Goal: Task Accomplishment & Management: Use online tool/utility

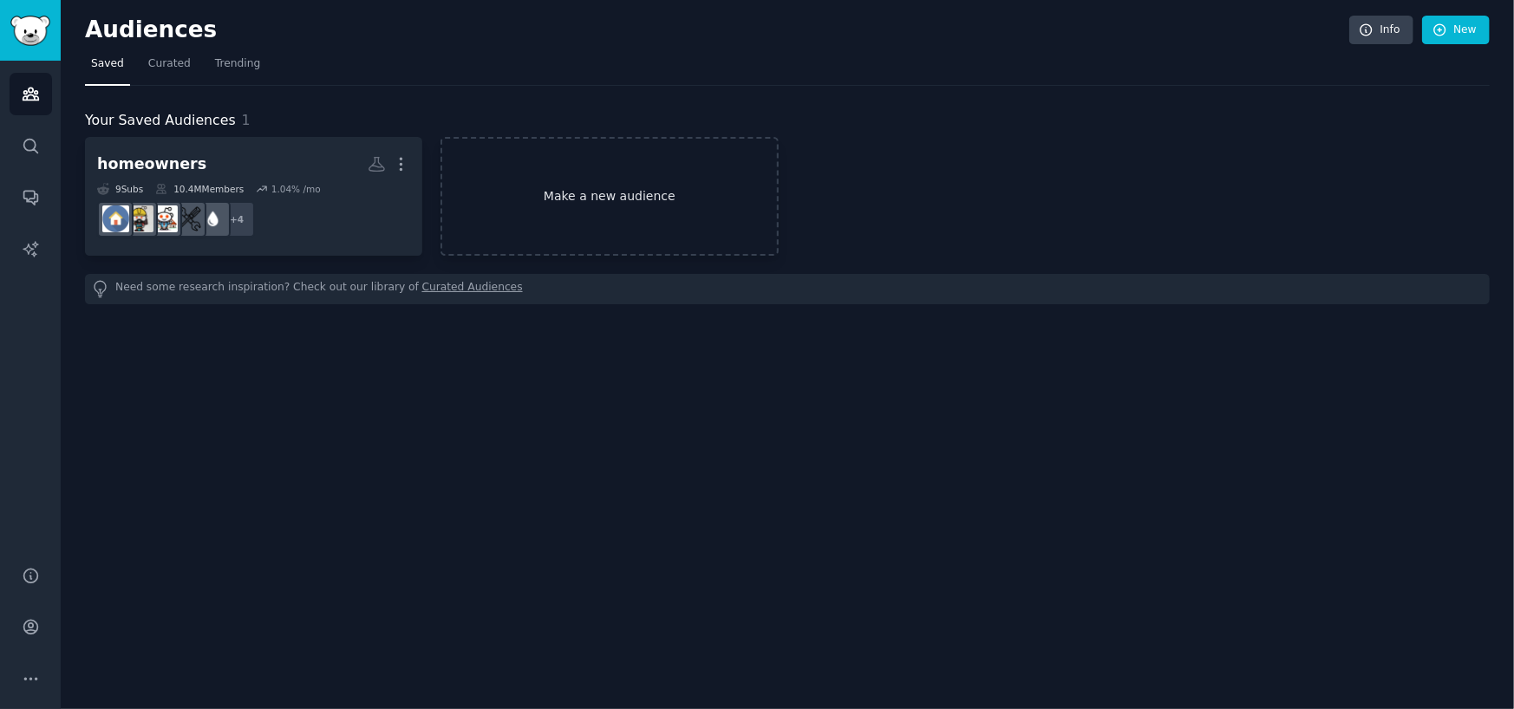
click at [603, 193] on link "Make a new audience" at bounding box center [608, 196] width 337 height 119
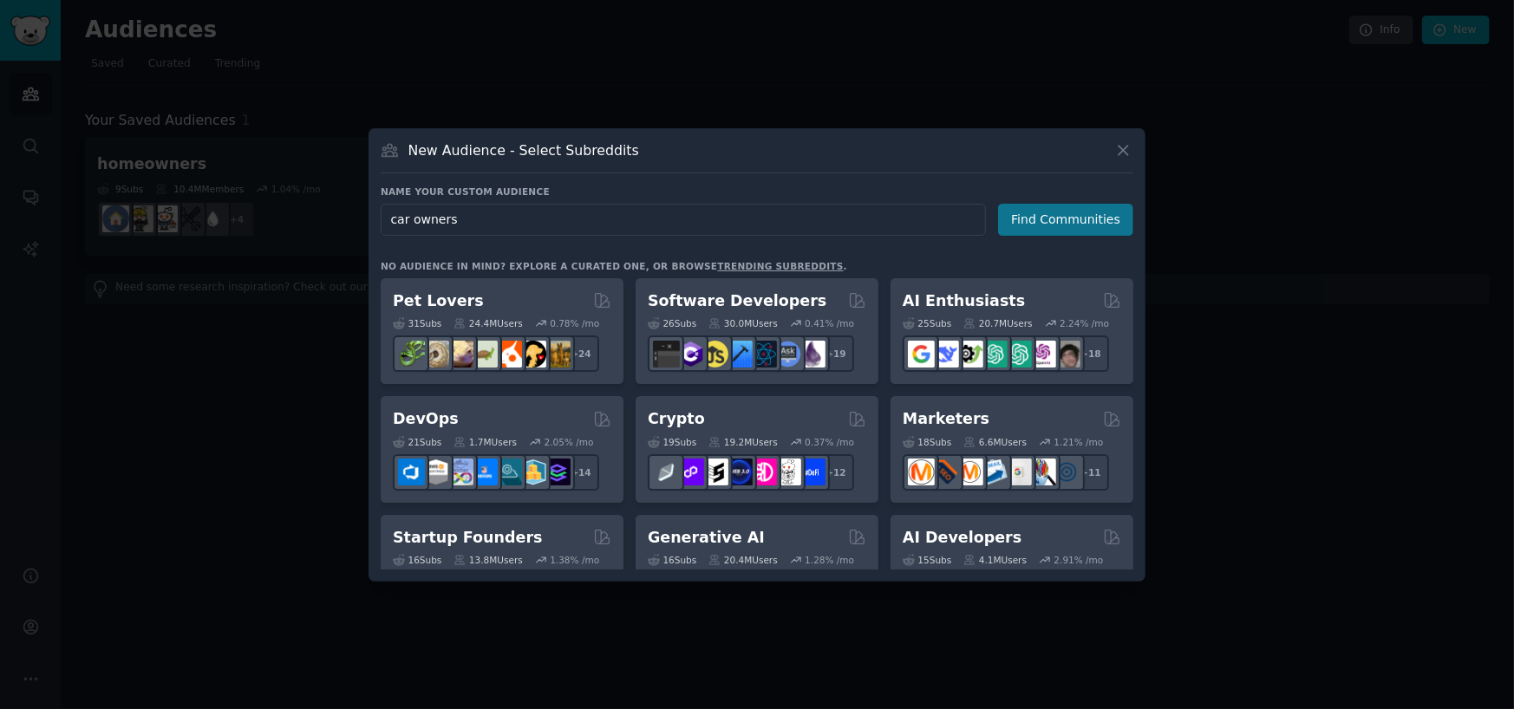
type input "car owners"
click at [1057, 224] on button "Find Communities" at bounding box center [1065, 220] width 135 height 32
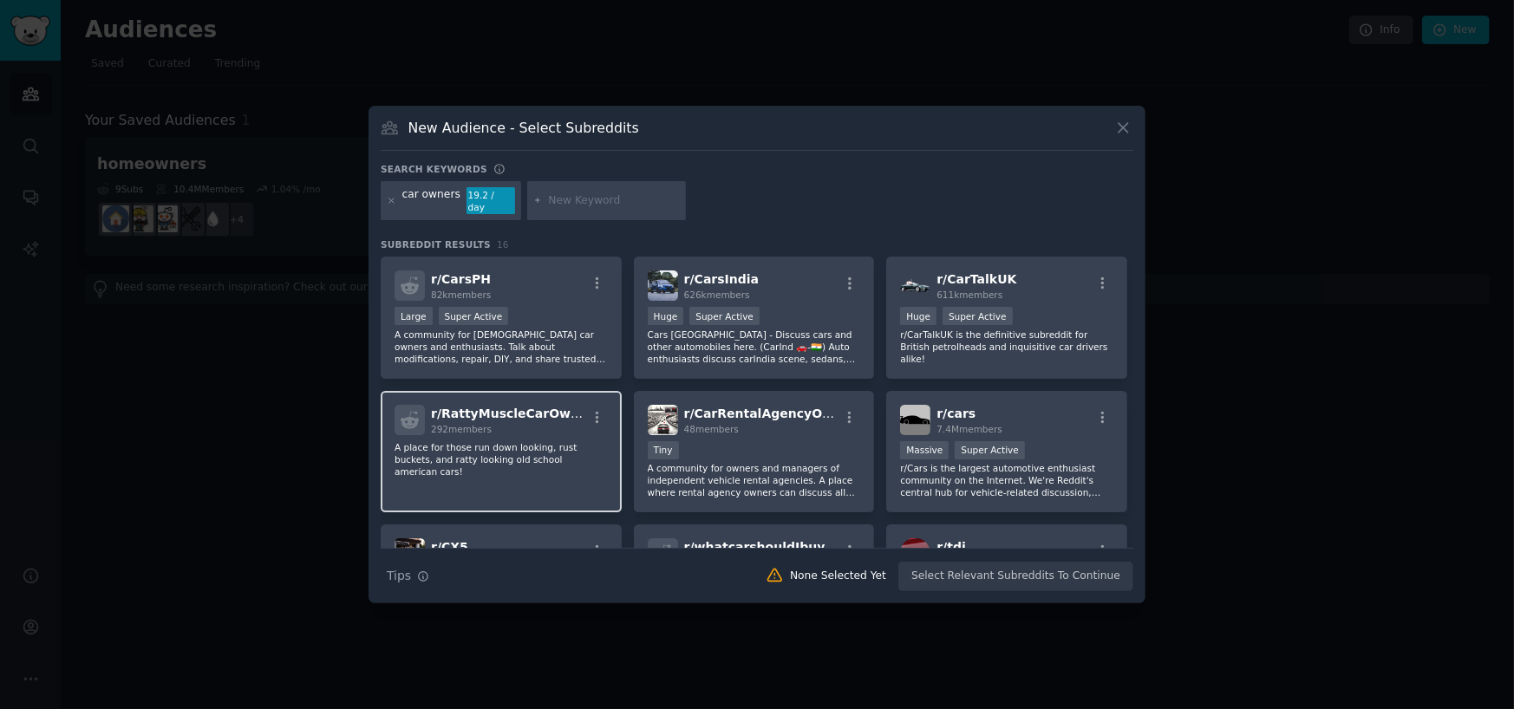
click at [504, 472] on div "r/ RattyMuscleCarOwners 292 members A place for those run down looking, rust bu…" at bounding box center [501, 452] width 241 height 122
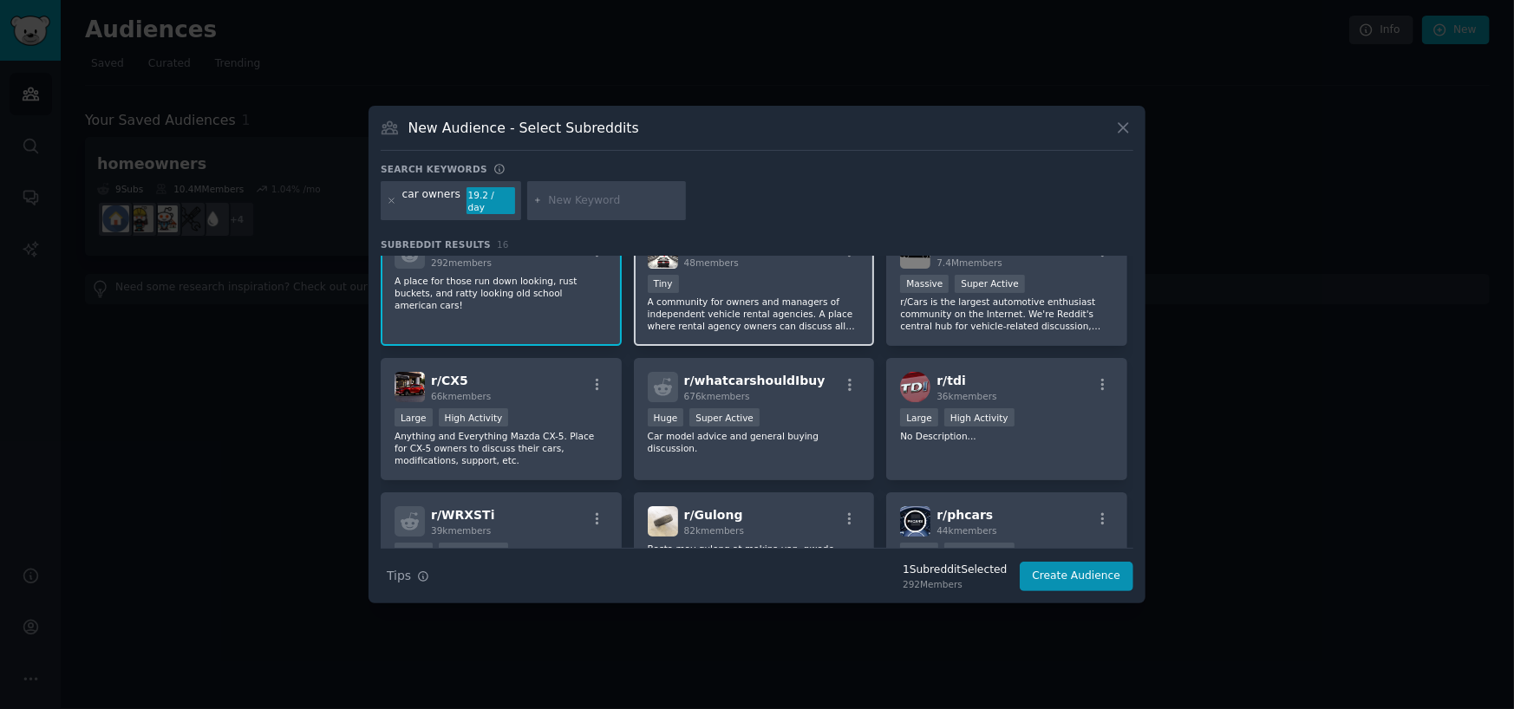
scroll to position [173, 0]
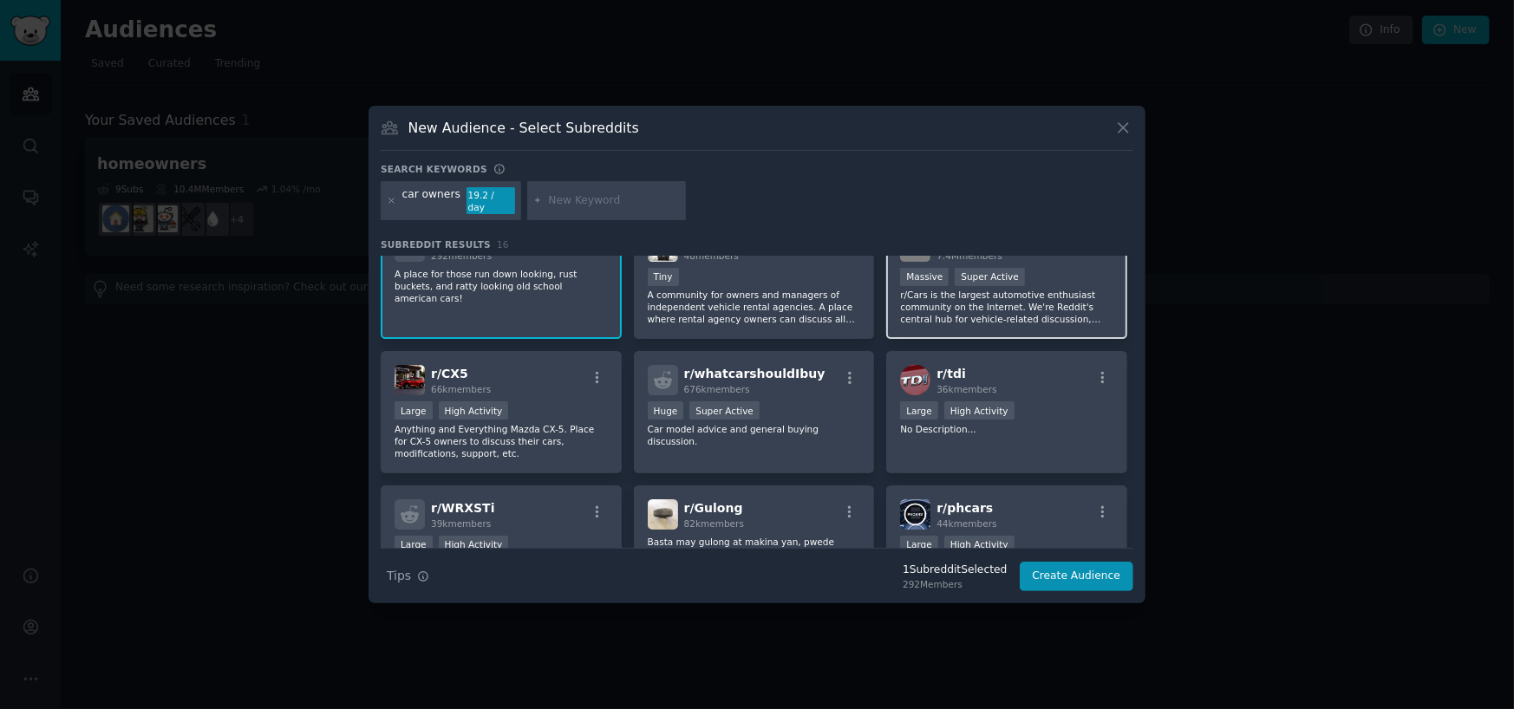
click at [934, 295] on p "r/Cars is the largest automotive enthusiast community on the Internet. We're Re…" at bounding box center [1006, 307] width 213 height 36
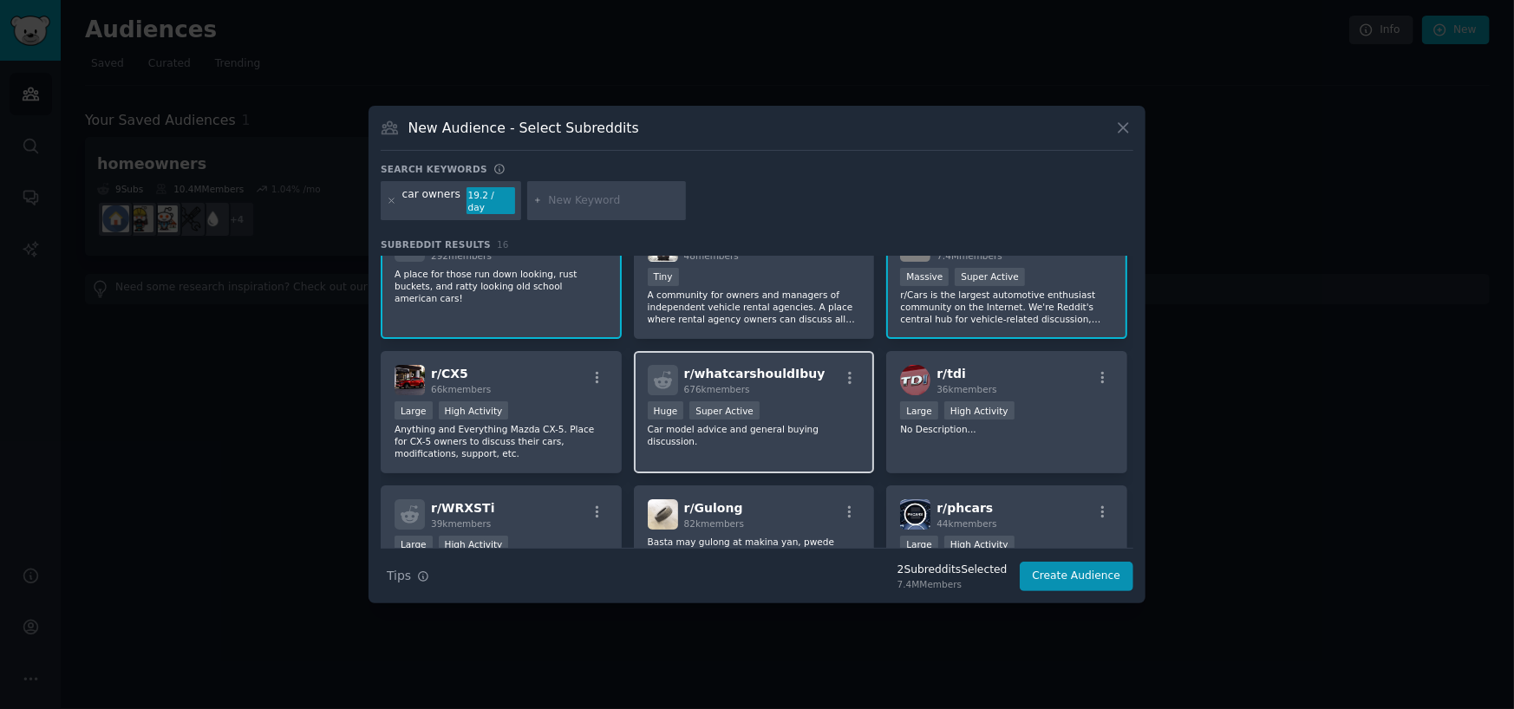
click at [804, 438] on div "r/ whatcarshouldIbuy 676k members Huge Super Active Car model advice and genera…" at bounding box center [754, 412] width 241 height 122
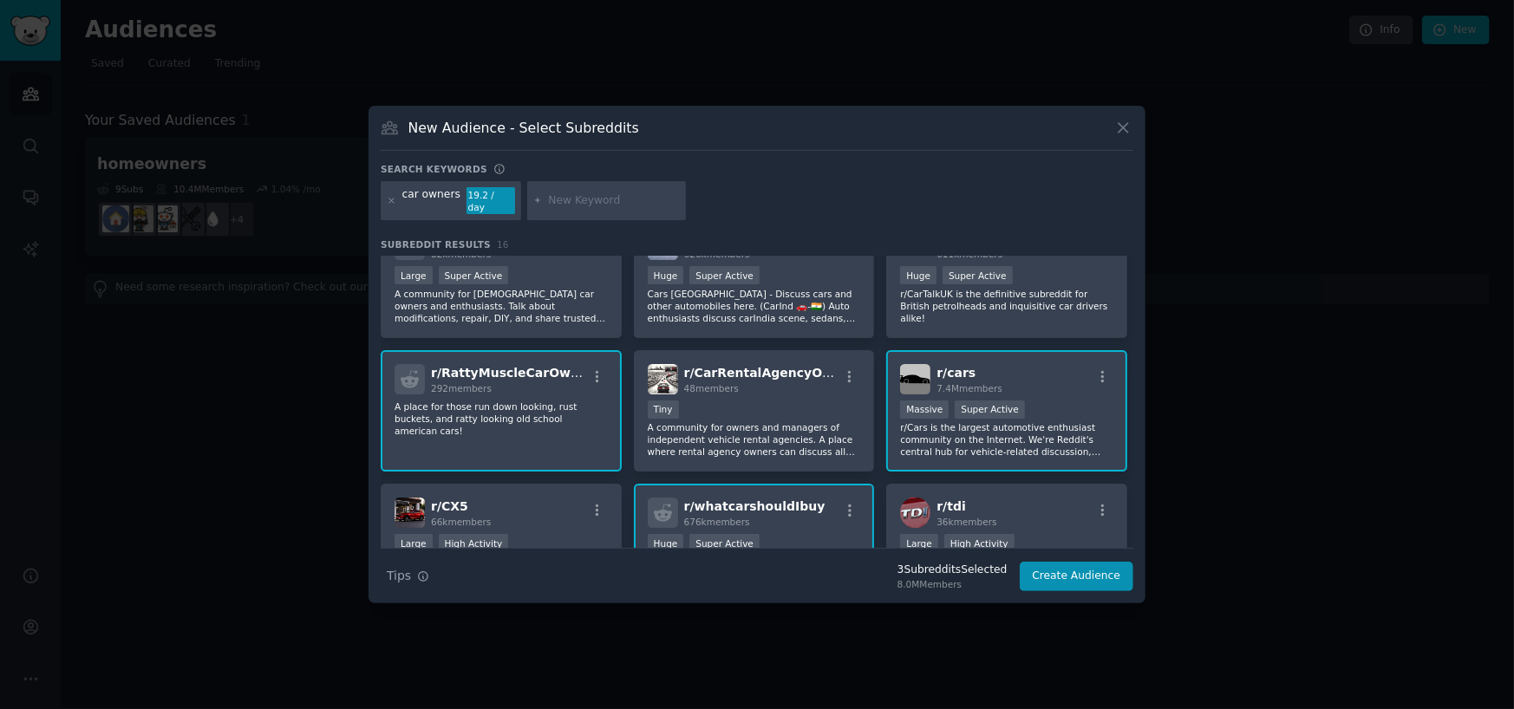
scroll to position [0, 0]
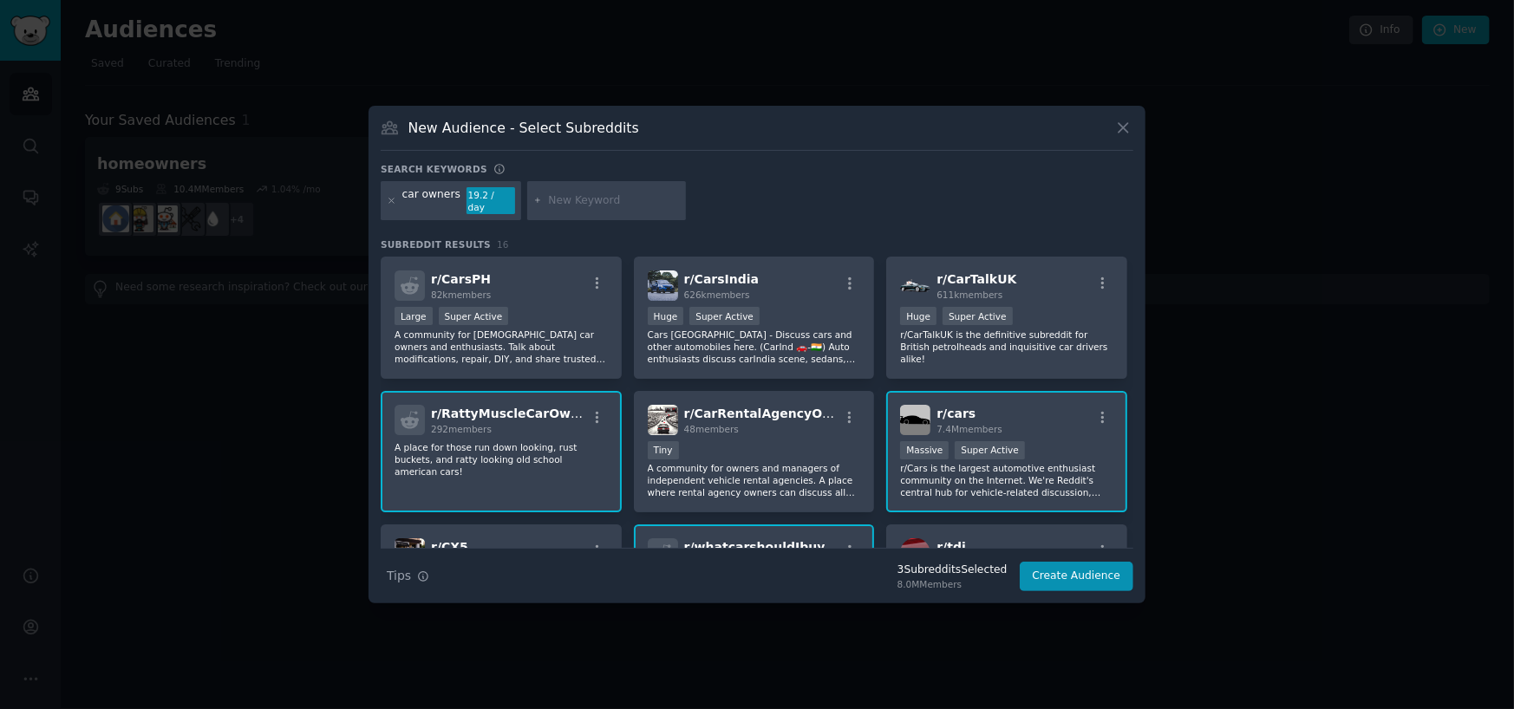
click at [564, 201] on input "text" at bounding box center [614, 201] width 132 height 16
type input "cars"
type input "\"
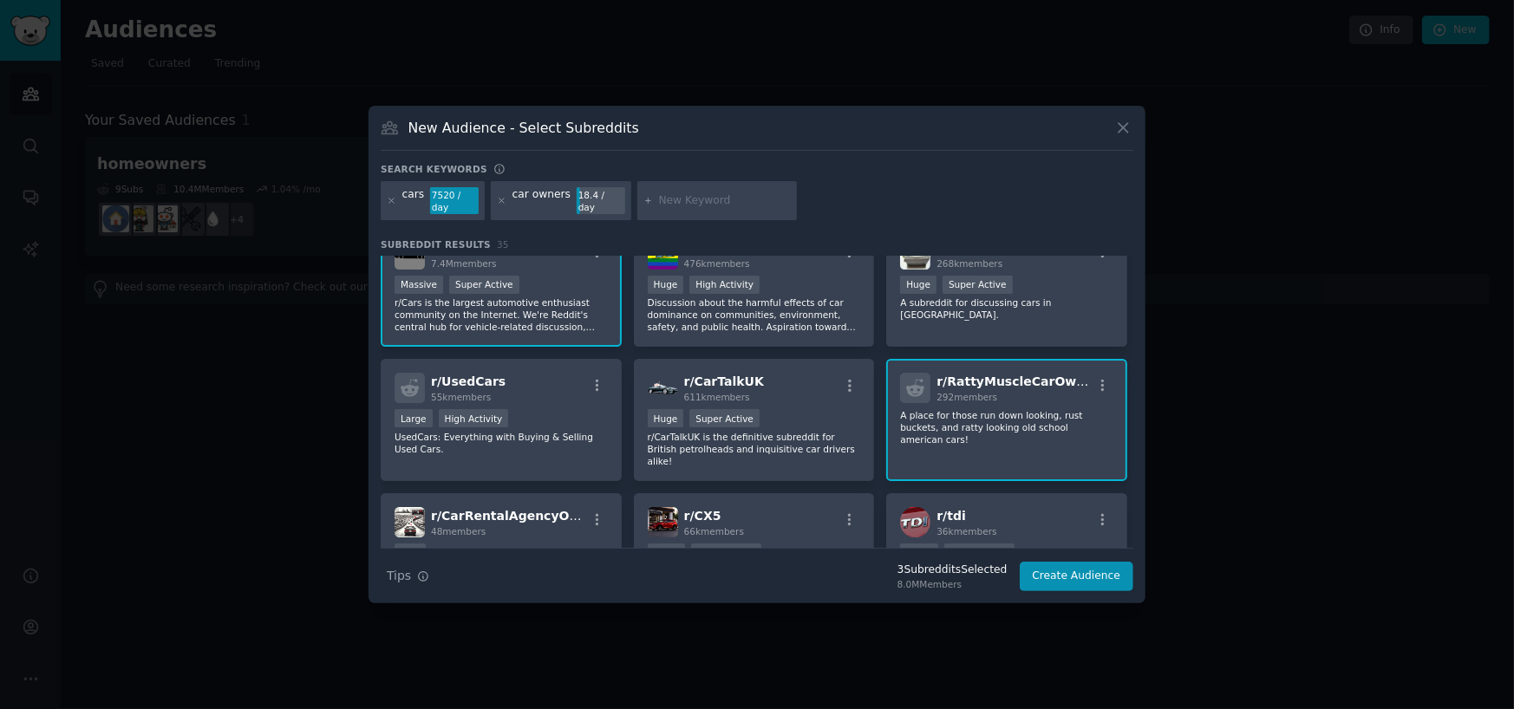
scroll to position [173, 0]
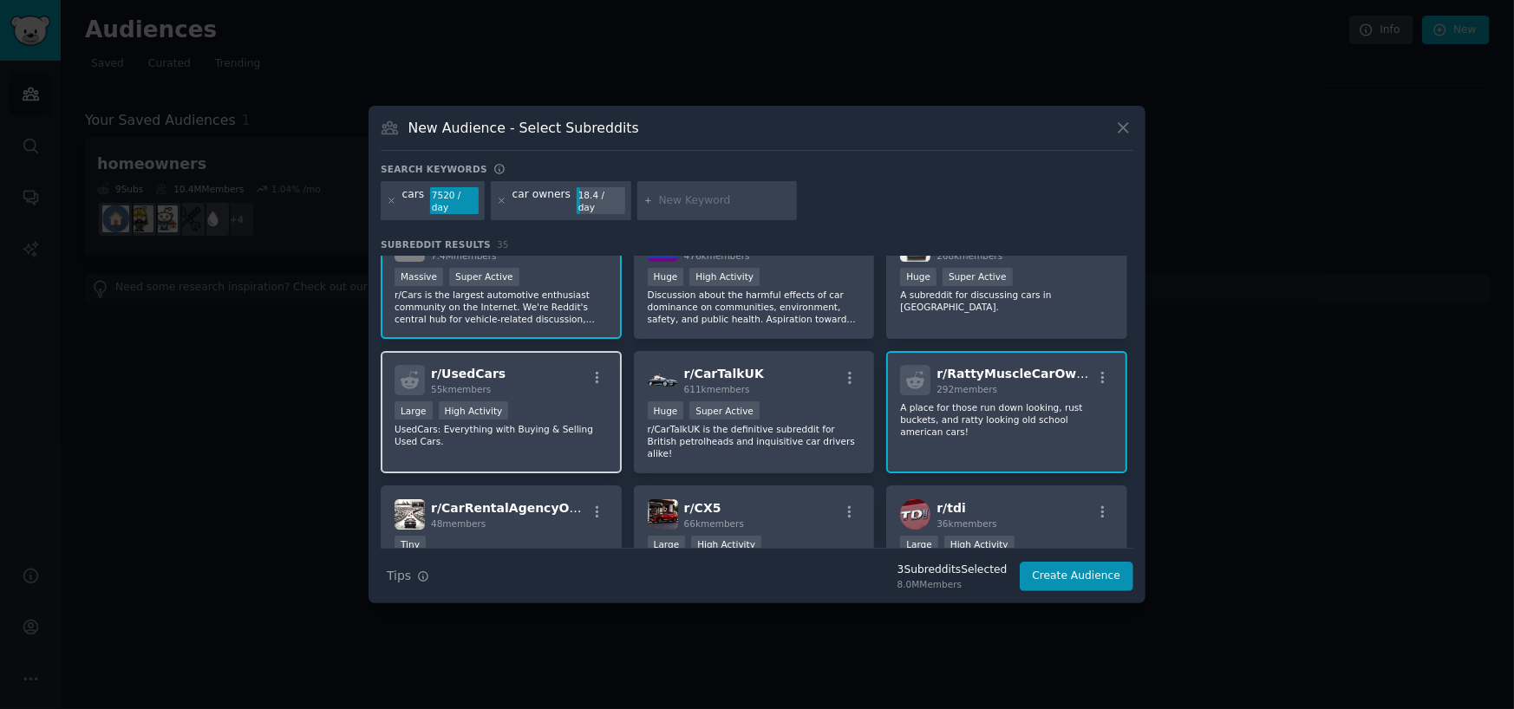
click at [579, 365] on div "r/ UsedCars 55k members" at bounding box center [500, 380] width 213 height 30
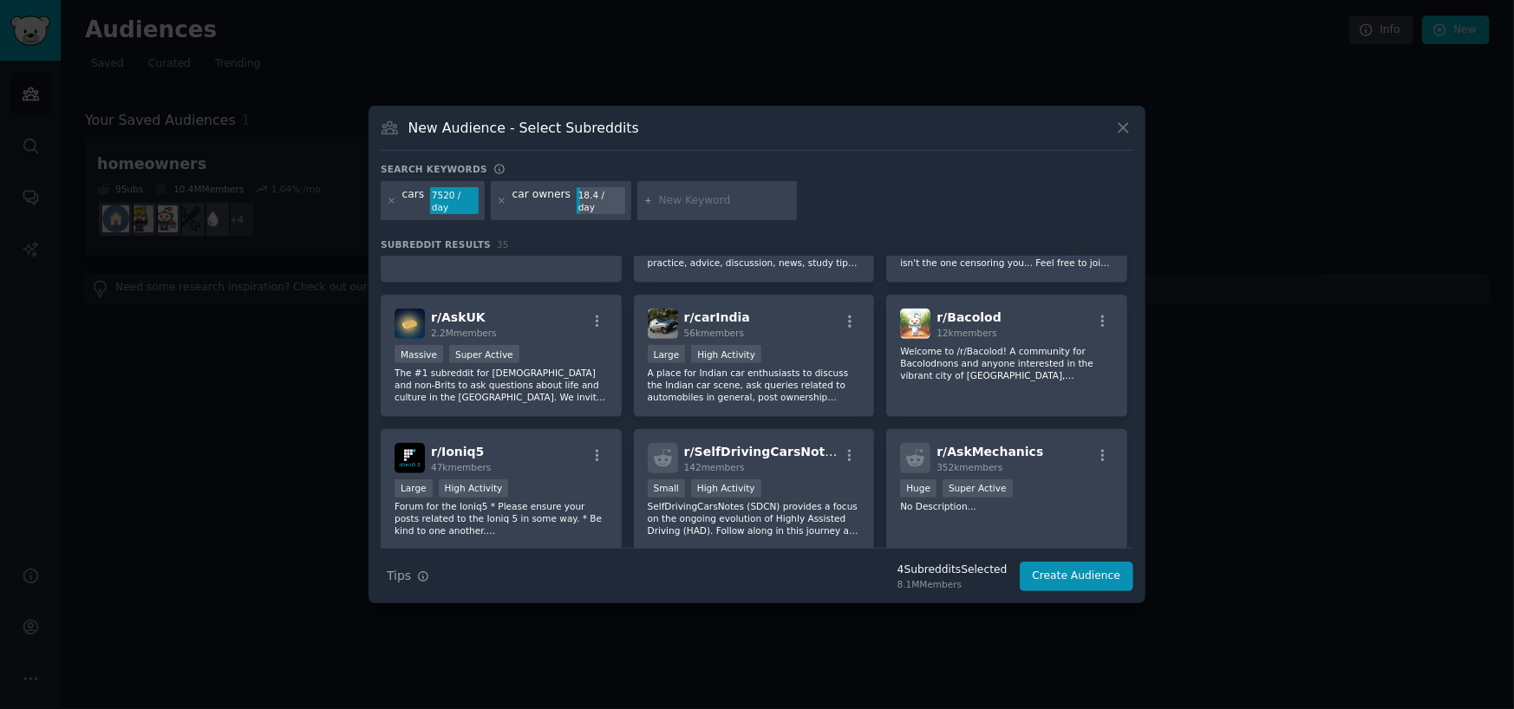
scroll to position [1040, 0]
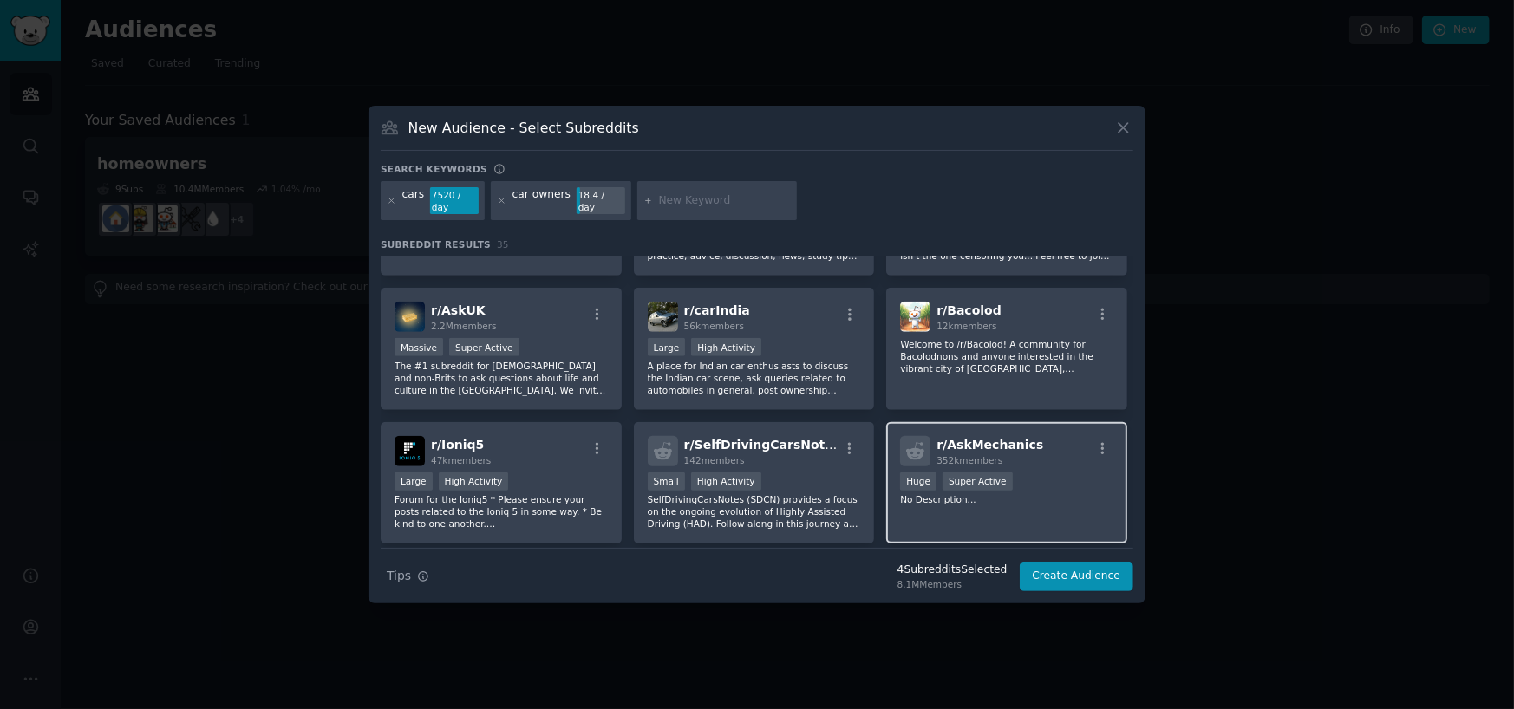
click at [954, 493] on p "No Description..." at bounding box center [1006, 499] width 213 height 12
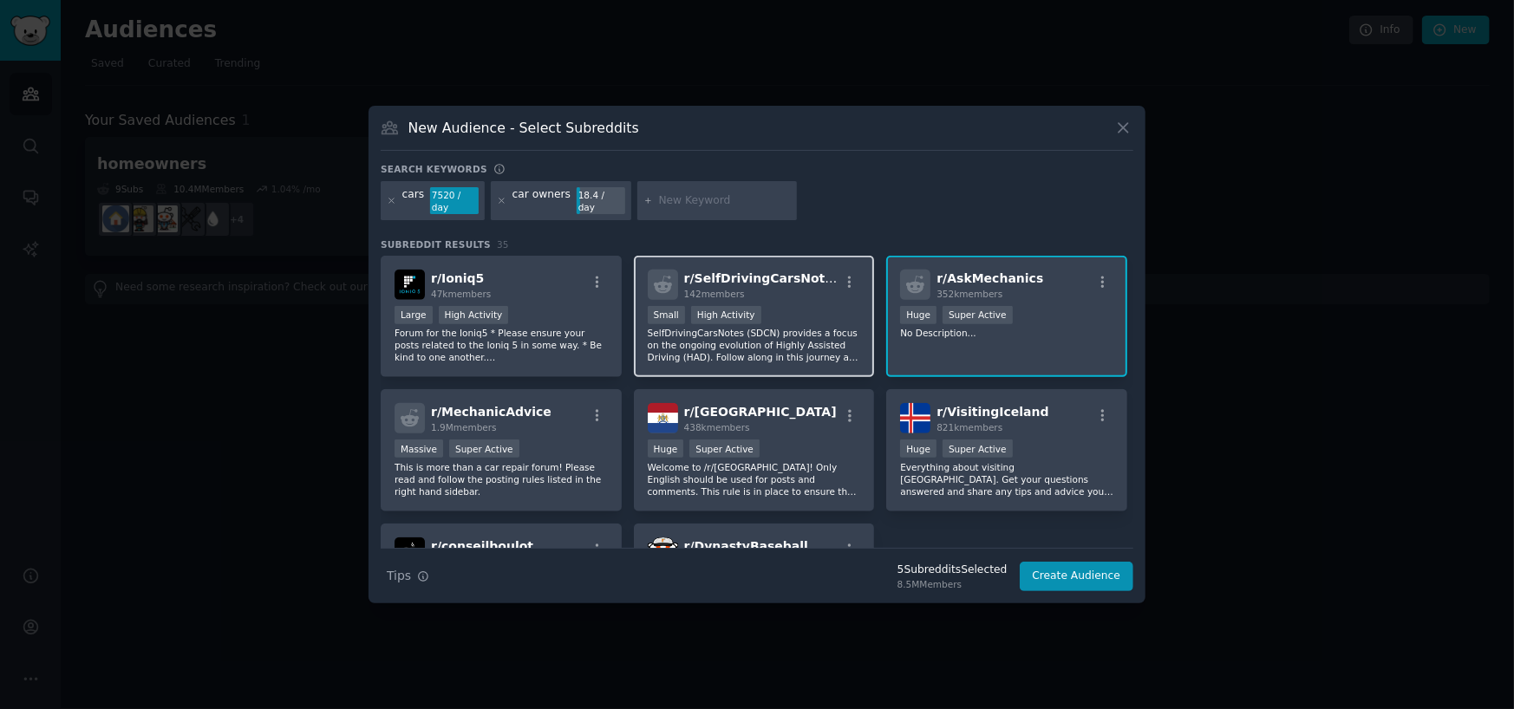
scroll to position [1214, 0]
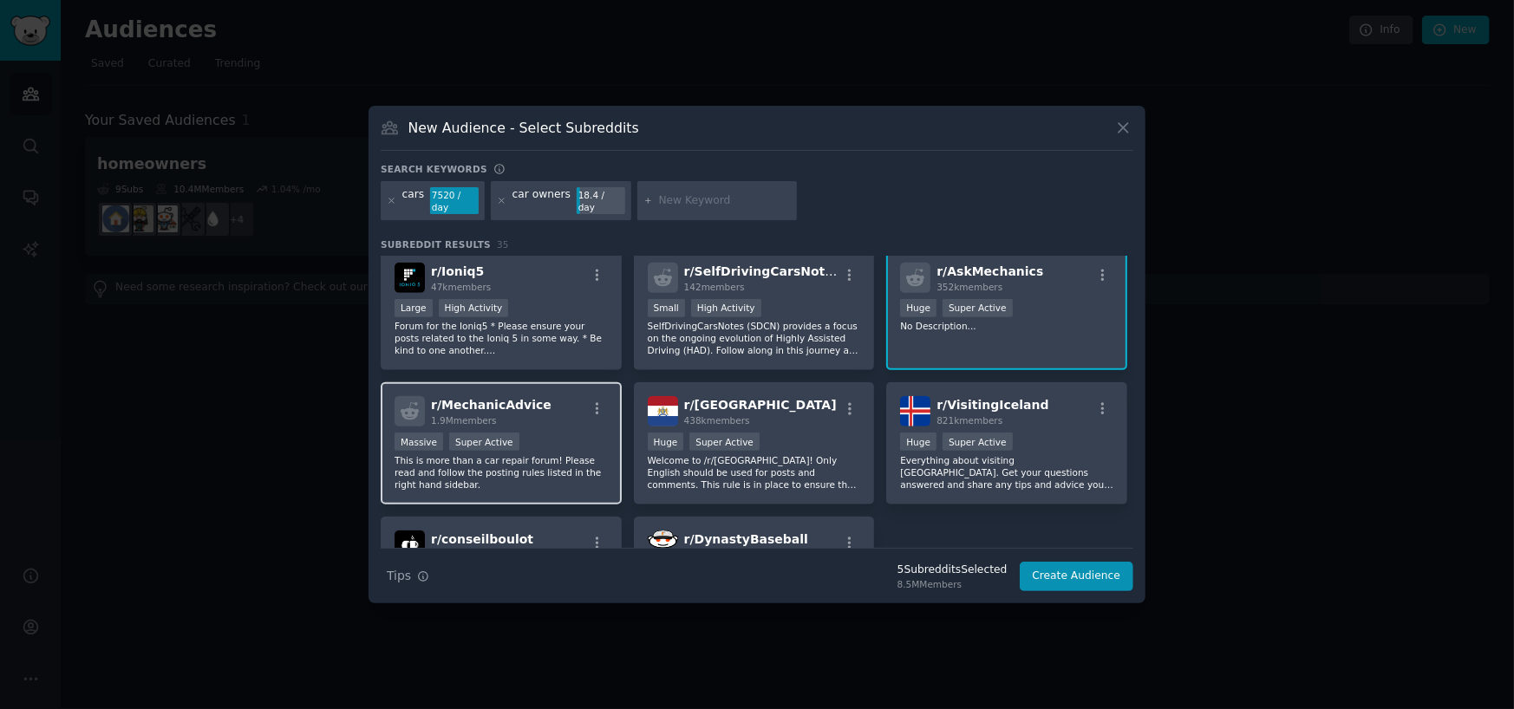
click at [590, 454] on p "This is more than a car repair forum! Please read and follow the posting rules …" at bounding box center [500, 472] width 213 height 36
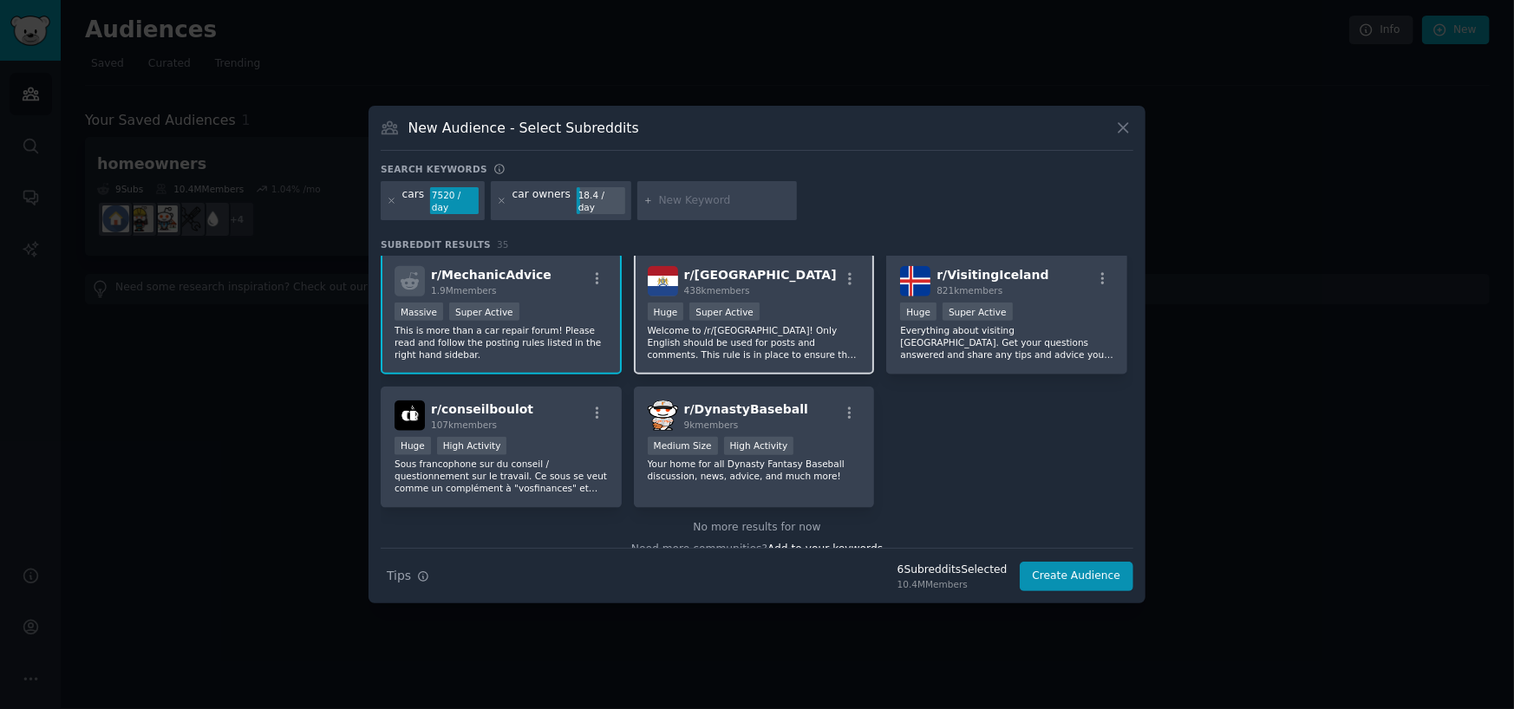
scroll to position [1348, 0]
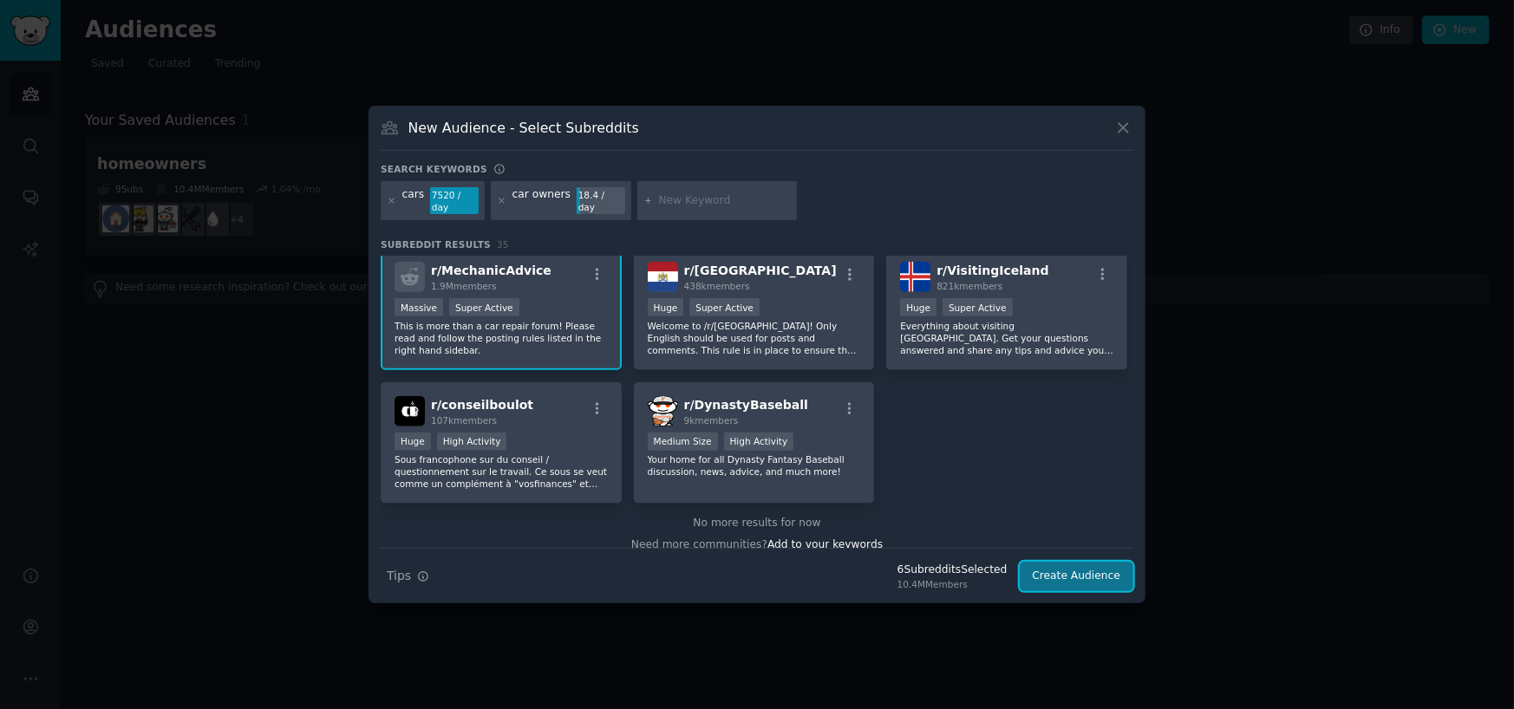
click at [1081, 581] on button "Create Audience" at bounding box center [1077, 576] width 114 height 29
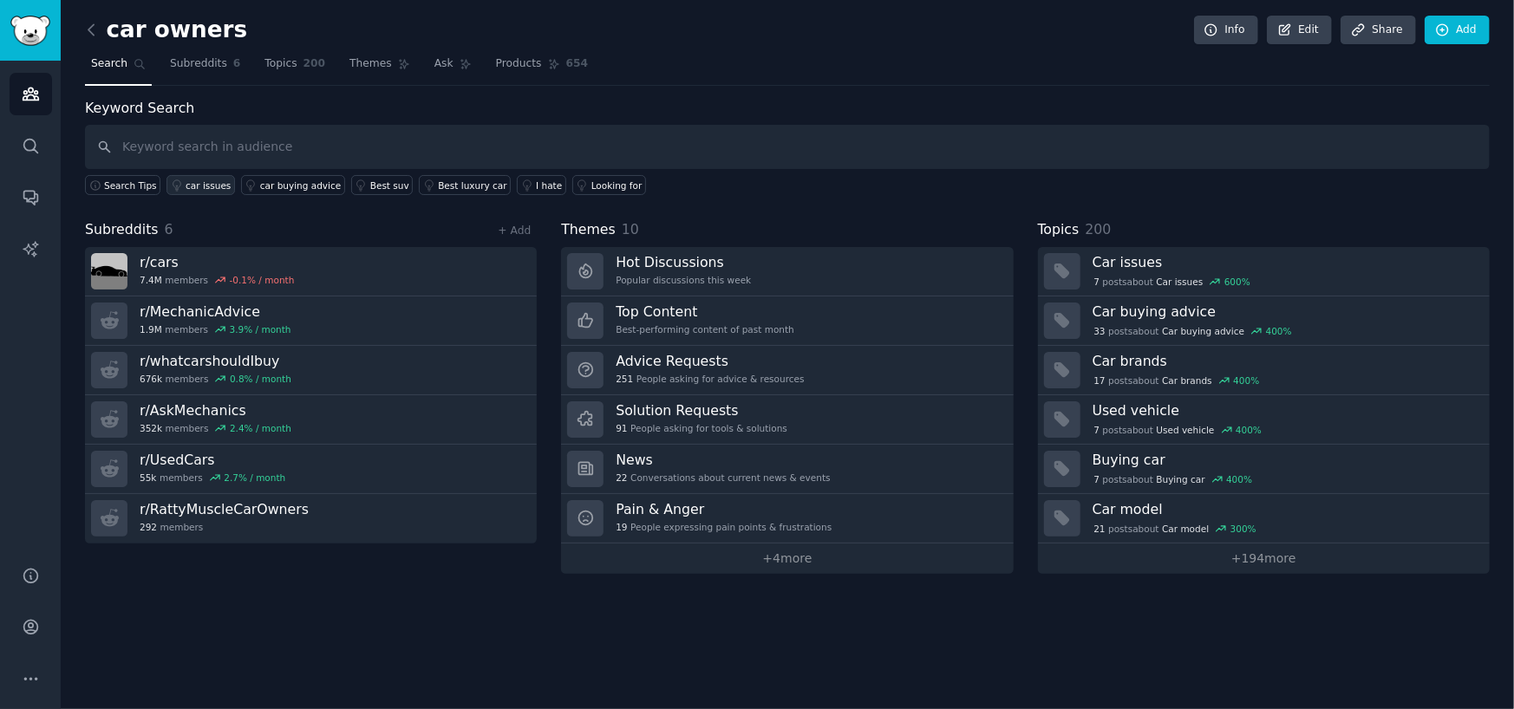
click at [186, 188] on div "car issues" at bounding box center [208, 185] width 45 height 12
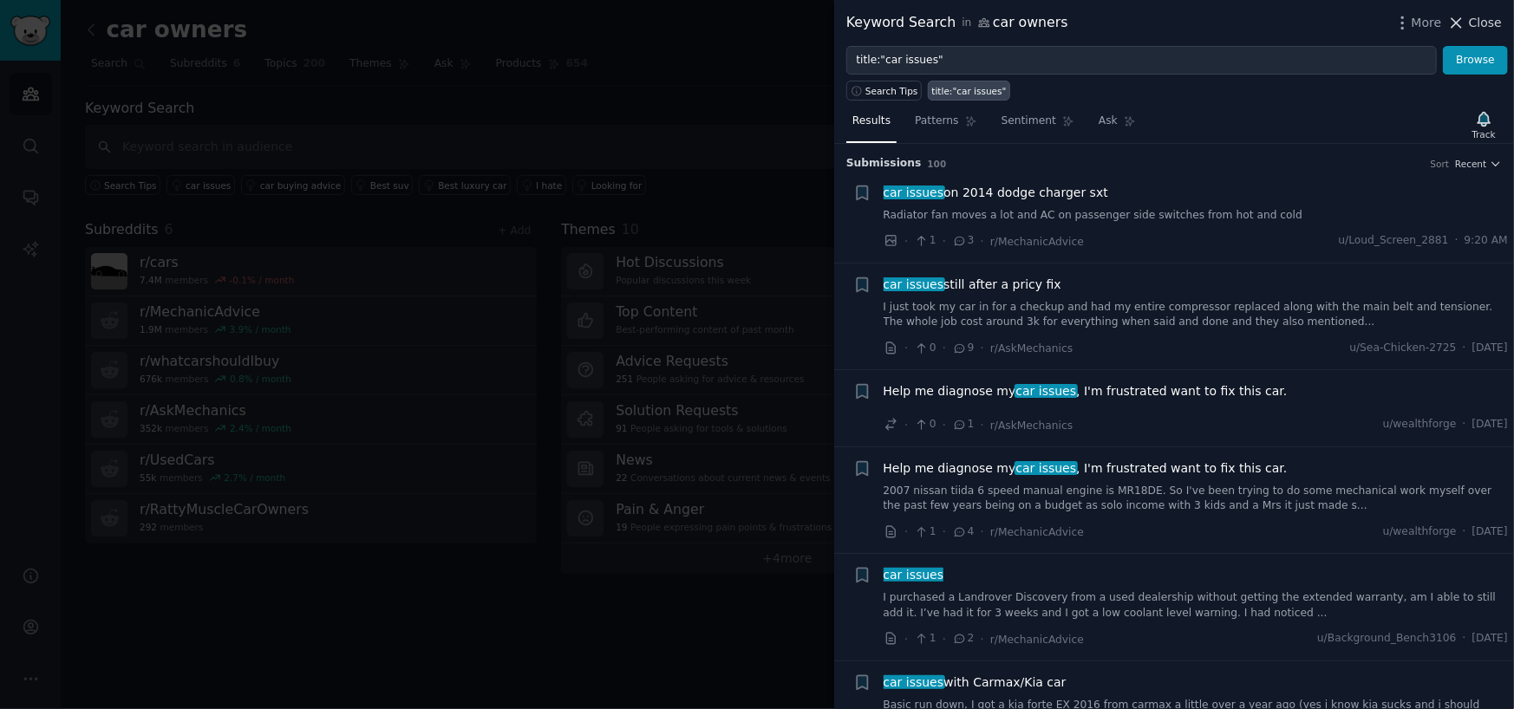
click at [1462, 20] on icon at bounding box center [1457, 23] width 10 height 10
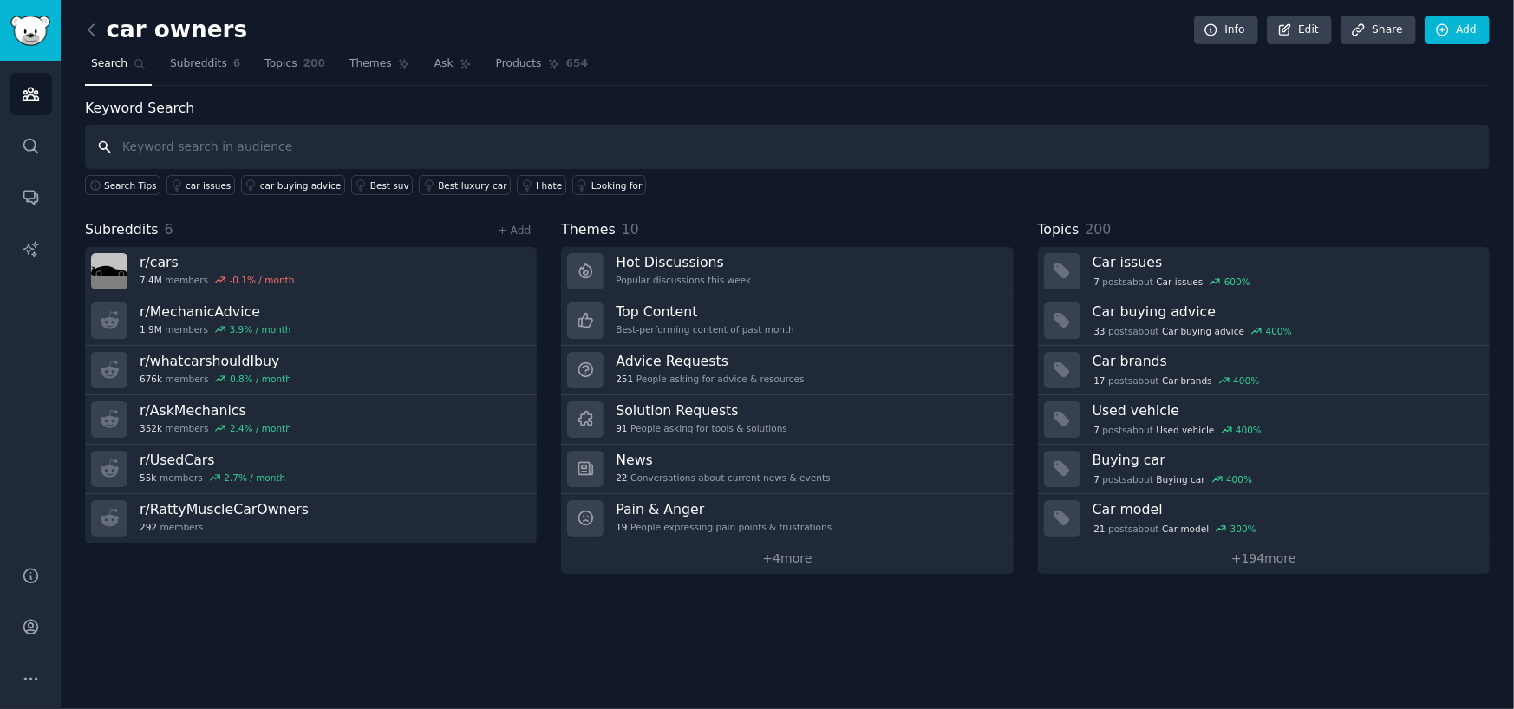
click at [364, 149] on input "text" at bounding box center [787, 147] width 1404 height 44
click at [377, 137] on input "text" at bounding box center [787, 147] width 1404 height 44
type input "windshield repair"
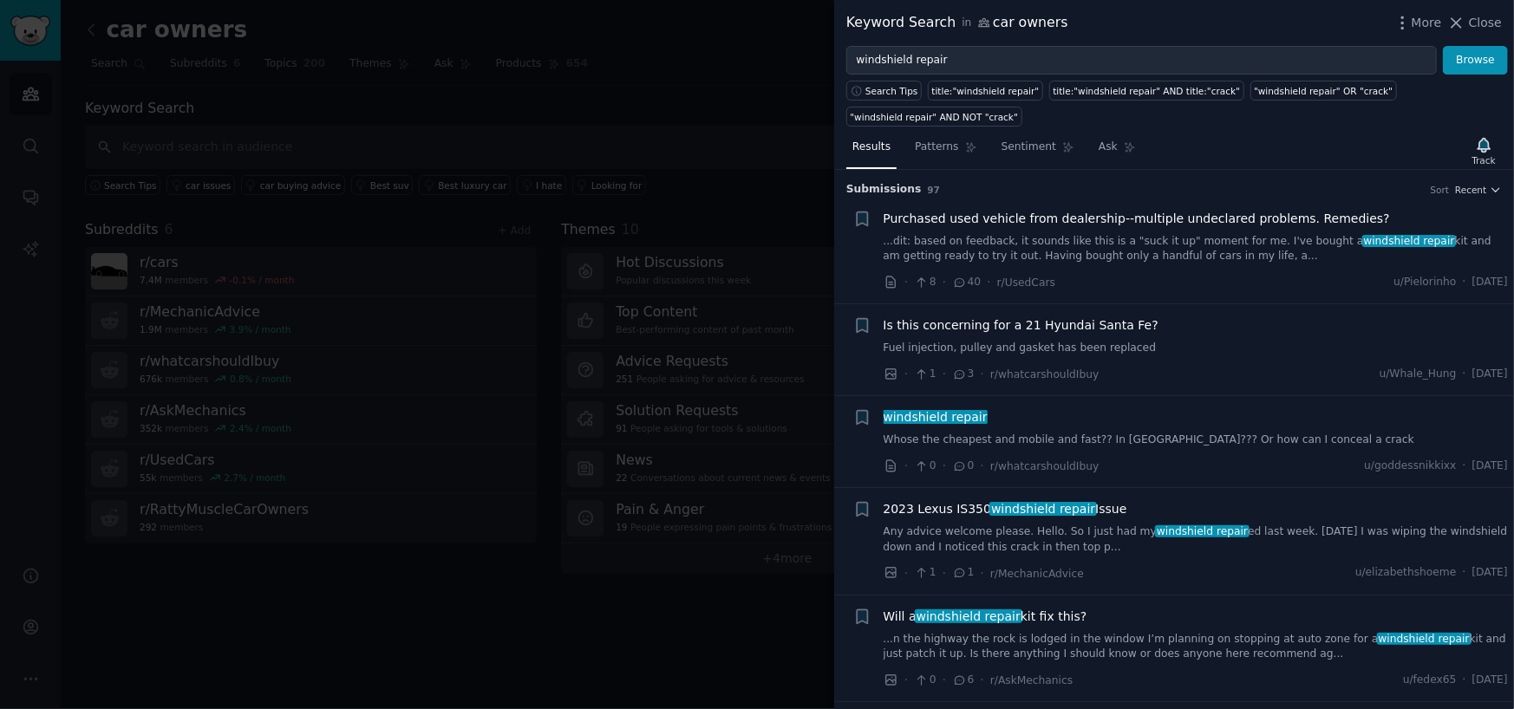
click at [974, 525] on link "Any advice welcome please. Hello. So I just had my windshield repair ed last we…" at bounding box center [1195, 540] width 625 height 30
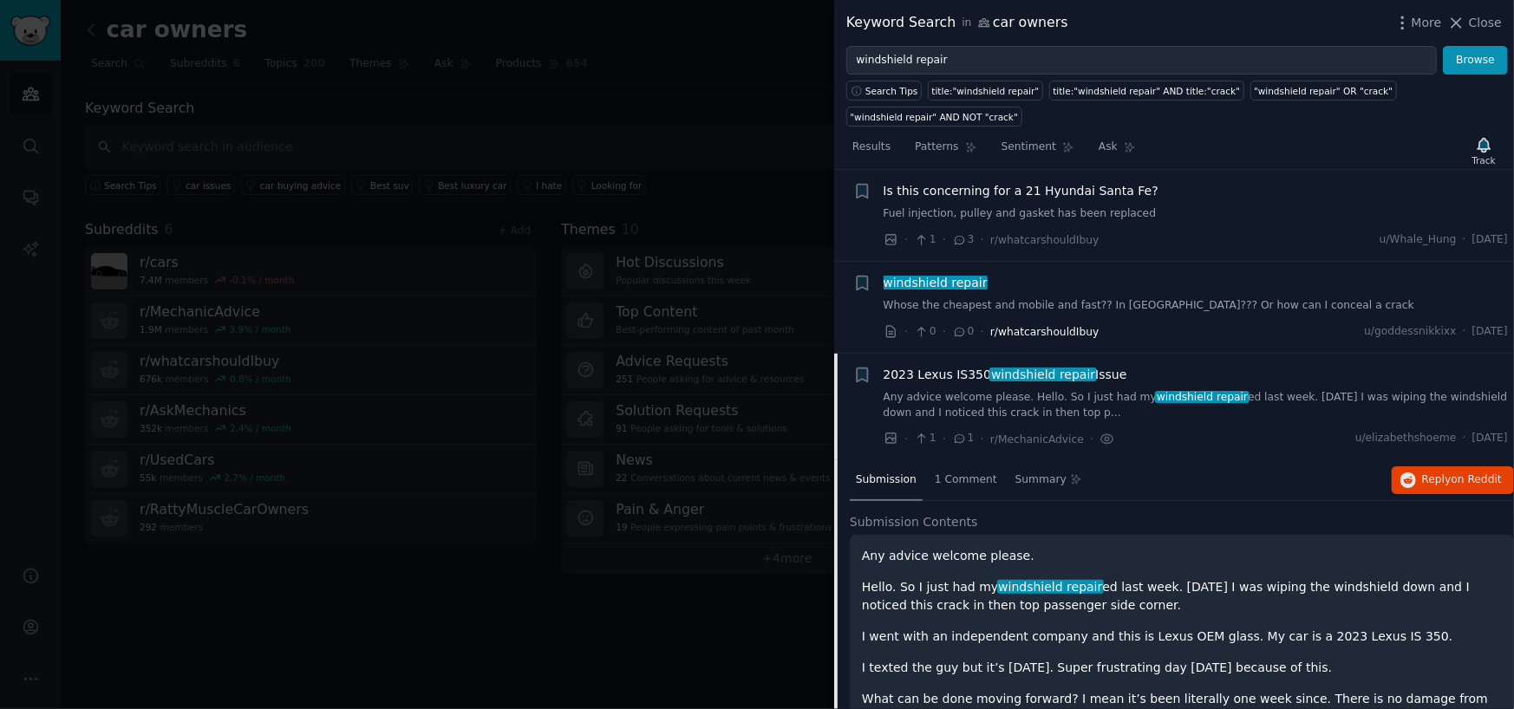
scroll to position [260, 0]
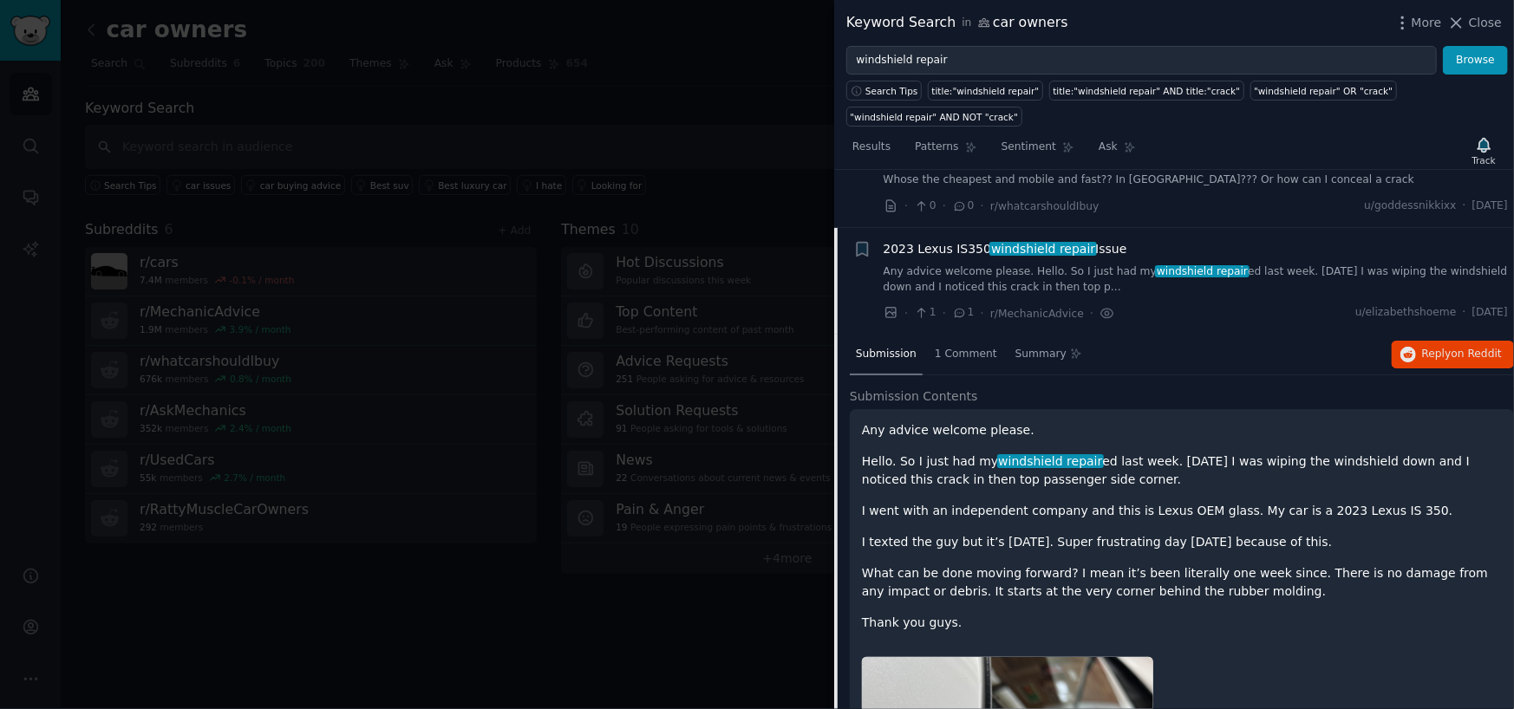
click at [980, 466] on div "Any advice welcome please. Hello. So I just had my windshield repair ed last we…" at bounding box center [1182, 526] width 640 height 211
click at [987, 502] on p "I went with an independent company and this is Lexus OEM glass. My car is a 202…" at bounding box center [1182, 511] width 640 height 18
click at [1010, 502] on p "I went with an independent company and this is Lexus OEM glass. My car is a 202…" at bounding box center [1182, 511] width 640 height 18
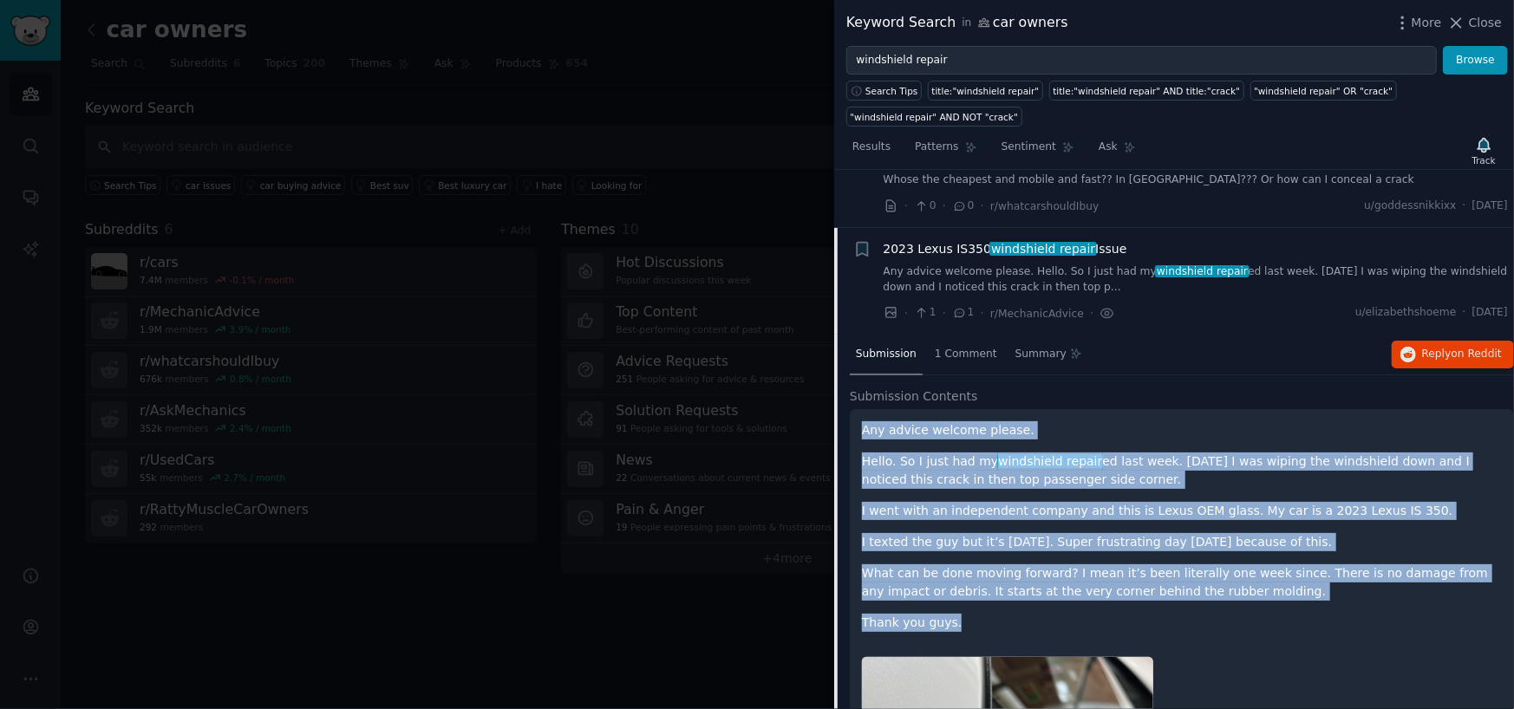
drag, startPoint x: 862, startPoint y: 401, endPoint x: 1326, endPoint y: 590, distance: 500.5
click at [1326, 590] on div "Any advice welcome please. Hello. So I just had my windshield repair ed last we…" at bounding box center [1182, 526] width 640 height 211
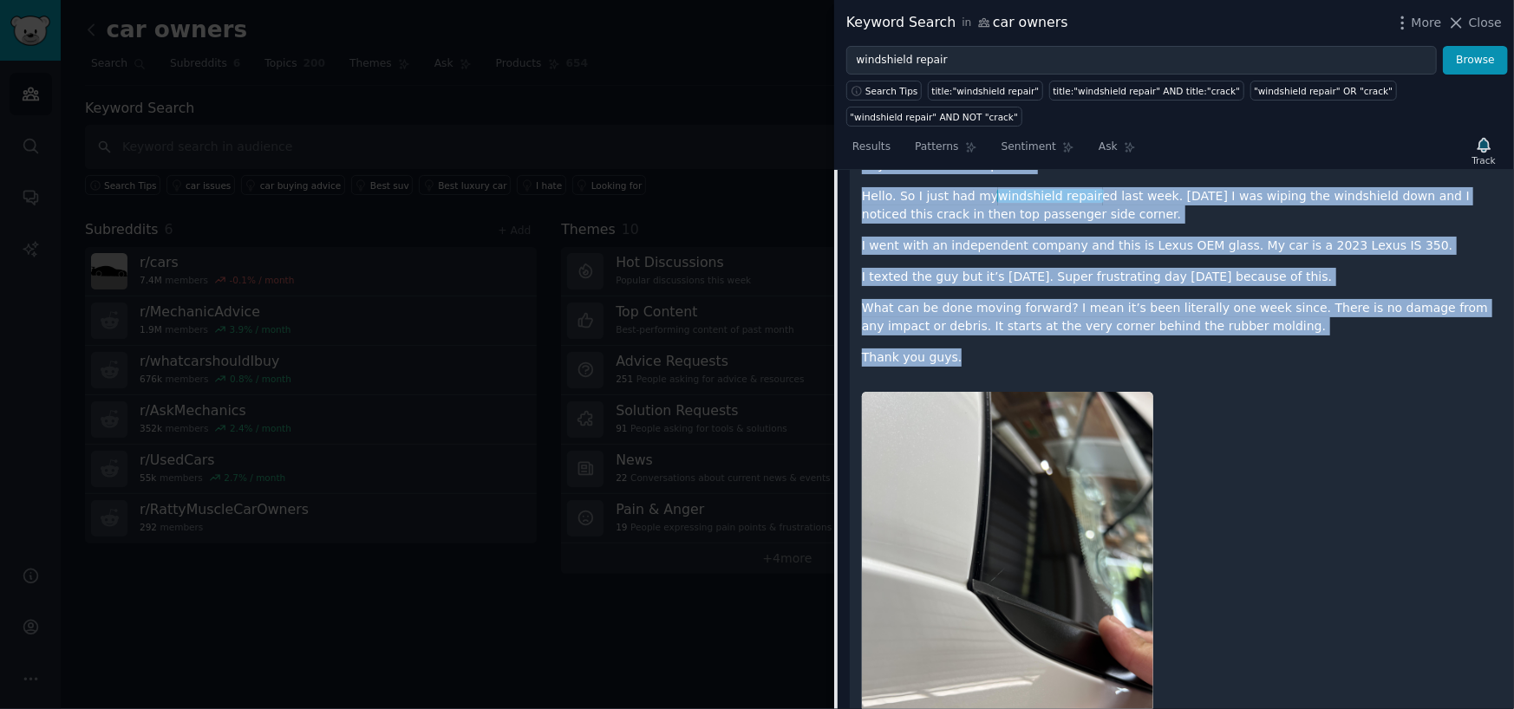
scroll to position [520, 0]
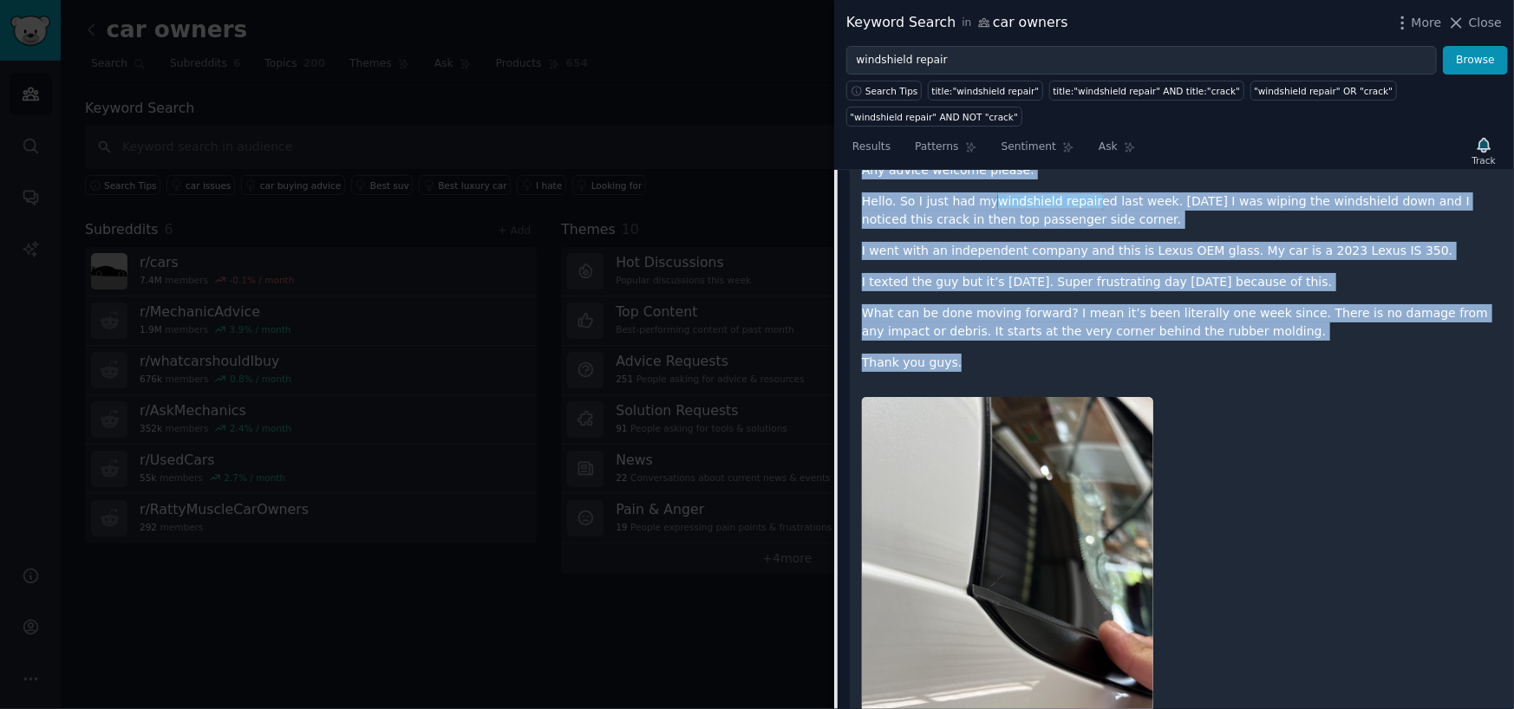
copy div "Any advice welcome please. Hello. So I just had my windshield repair ed last we…"
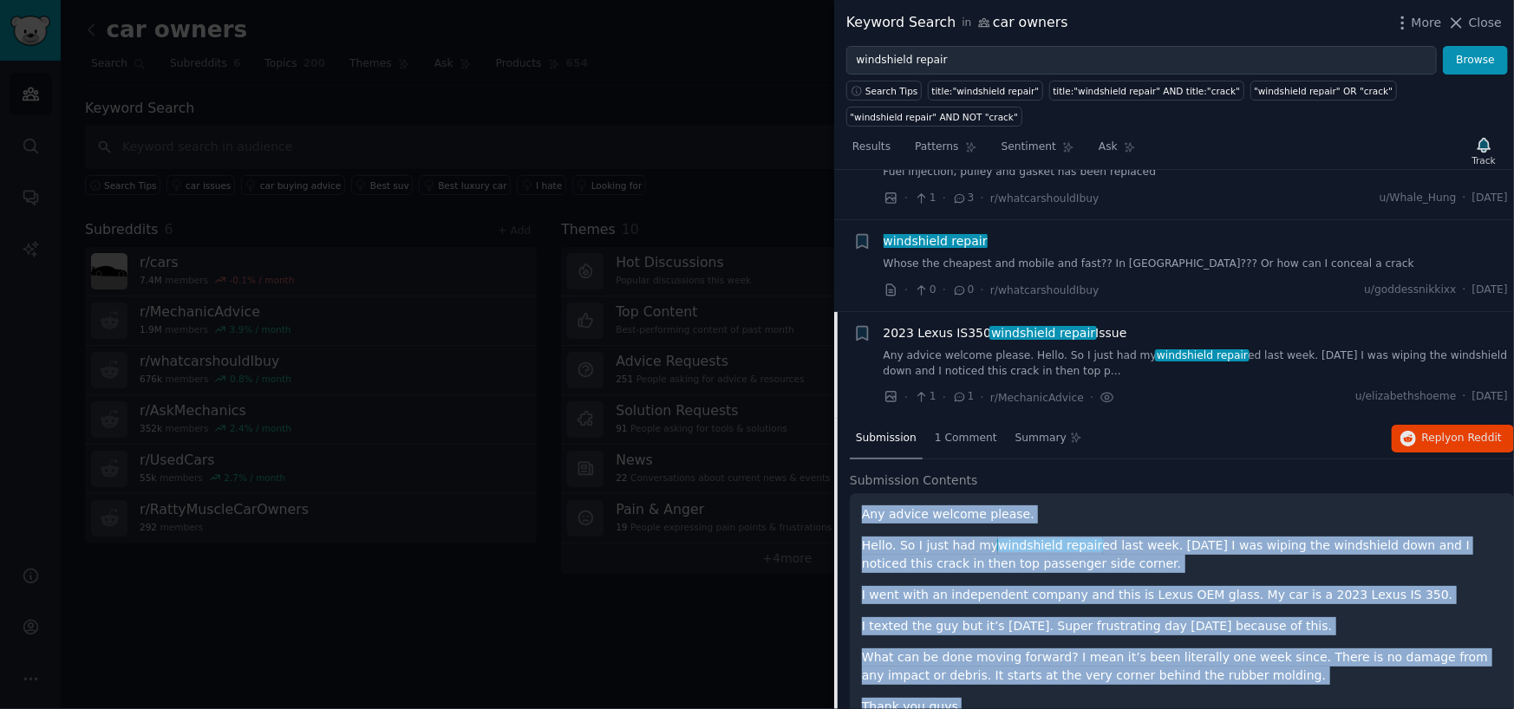
scroll to position [173, 0]
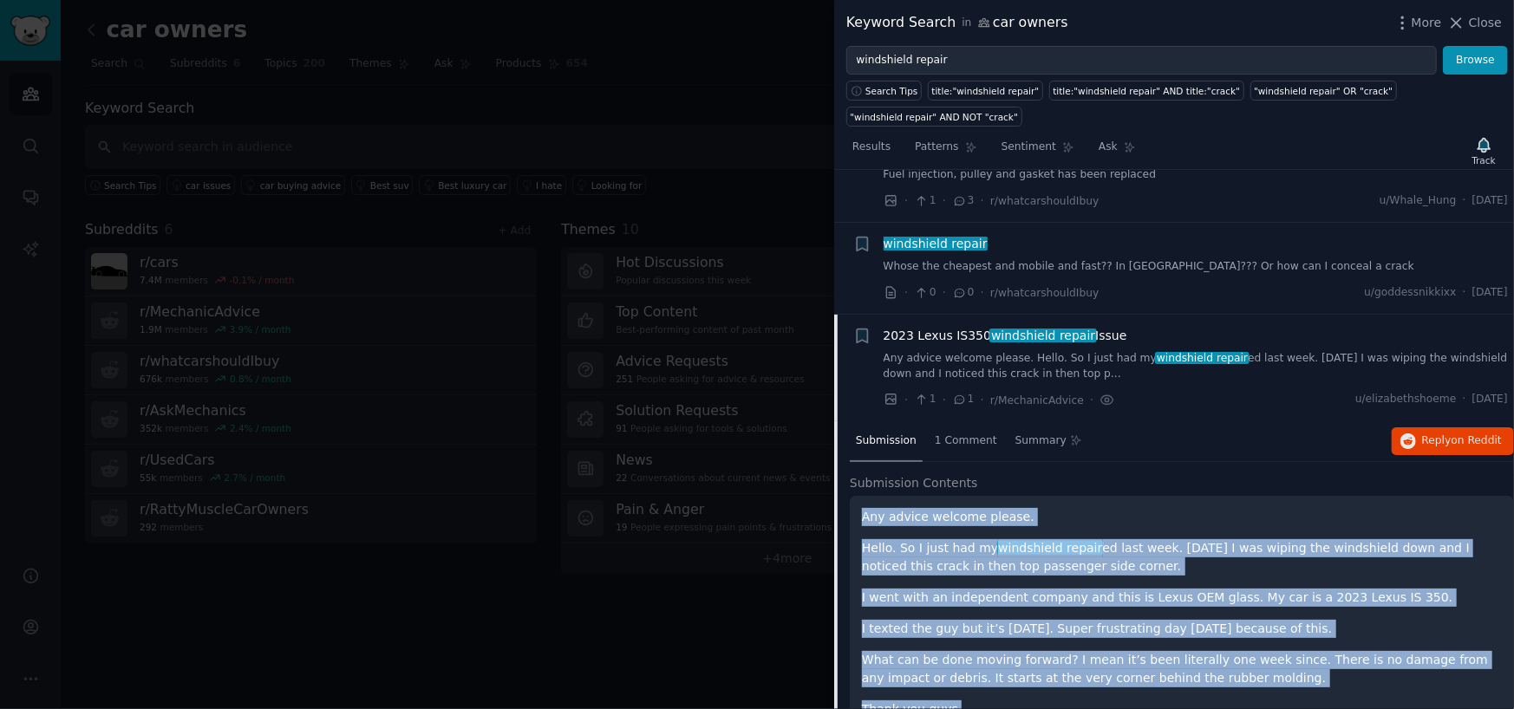
copy div "Any advice welcome please. Hello. So I just had my windshield repair ed last we…"
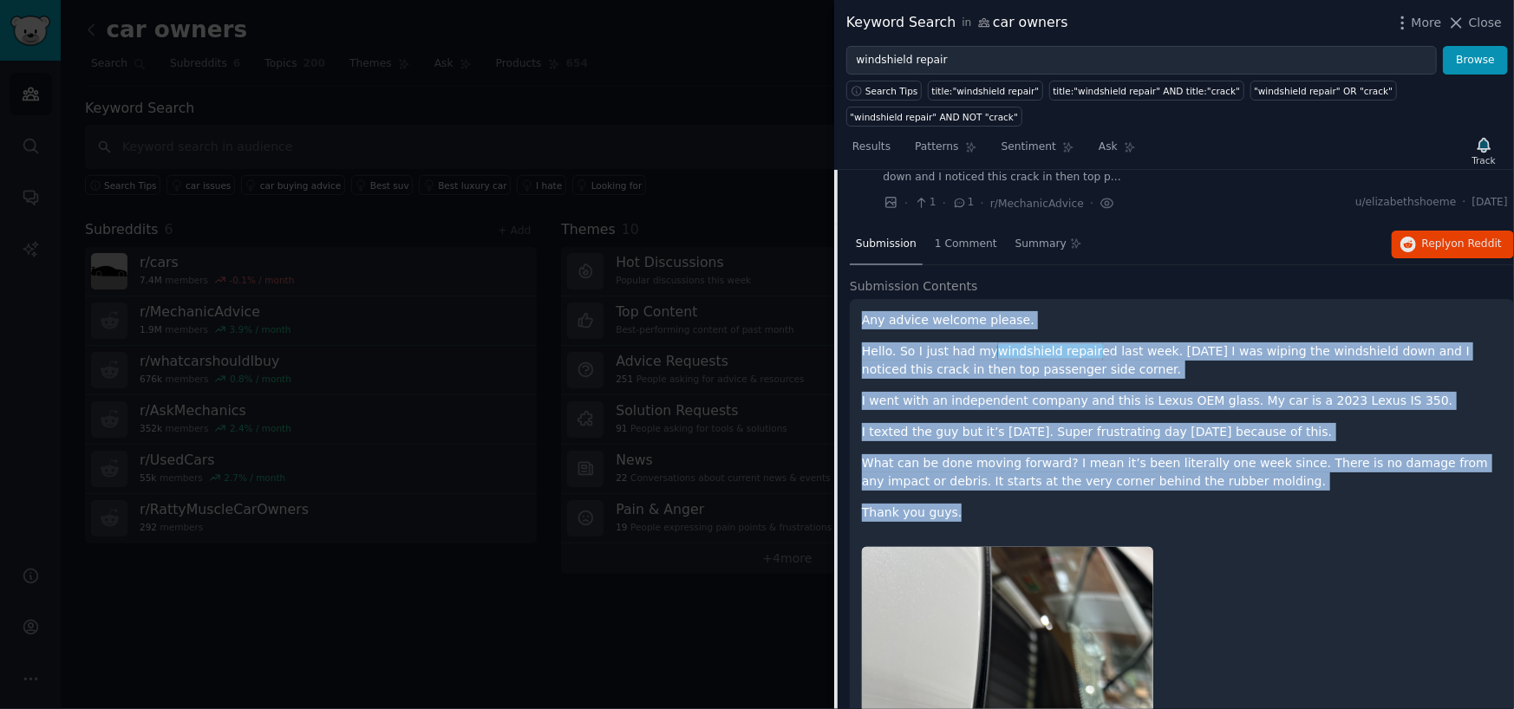
scroll to position [347, 0]
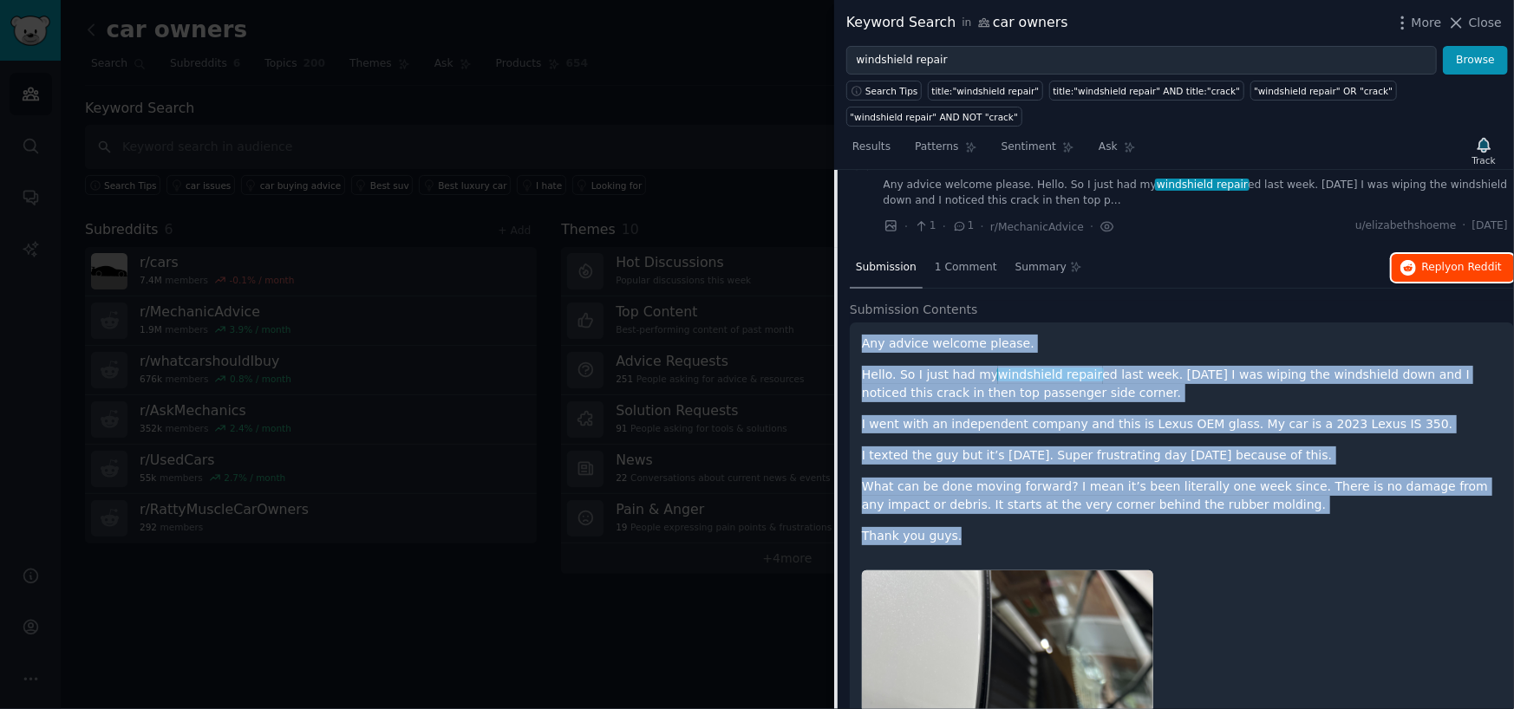
click at [1413, 260] on icon "button" at bounding box center [1408, 268] width 16 height 16
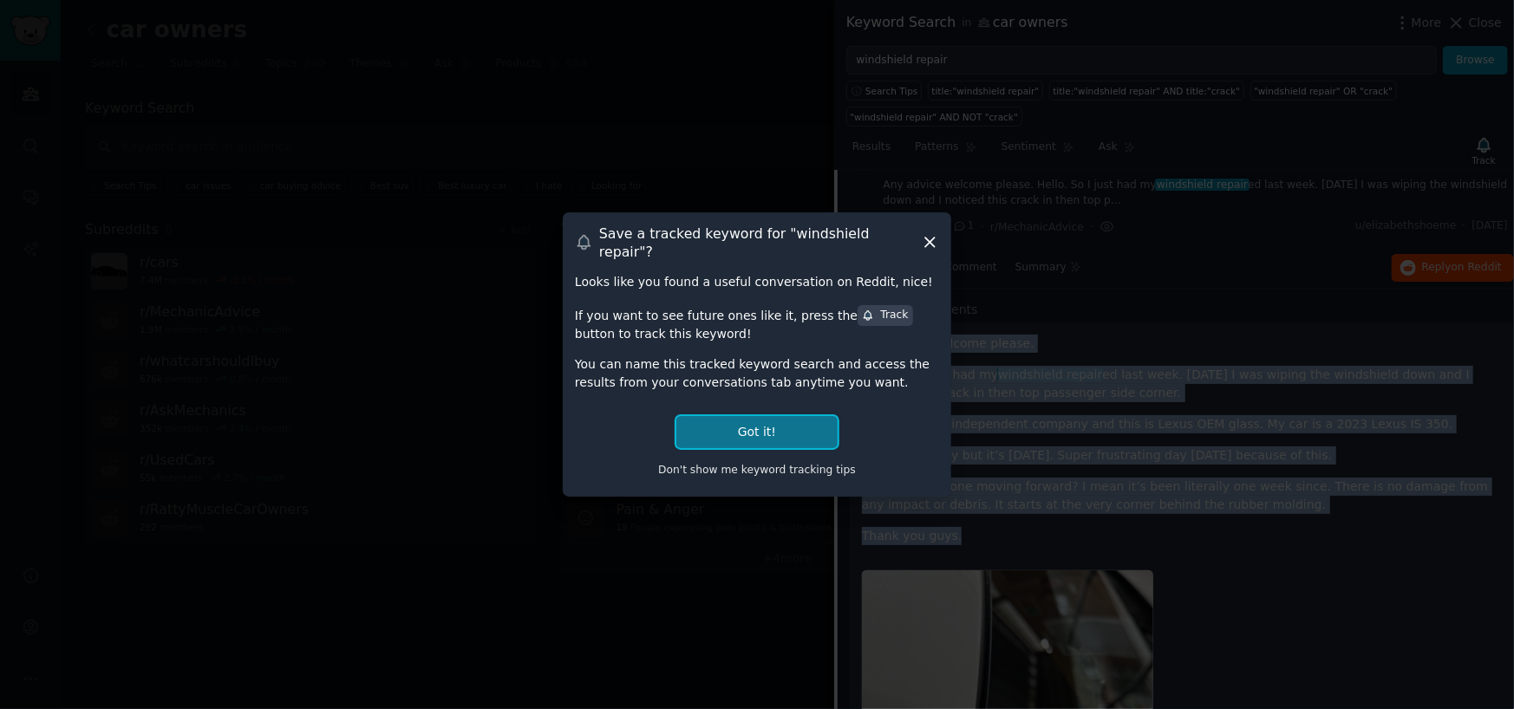
click at [759, 417] on button "Got it!" at bounding box center [756, 432] width 161 height 32
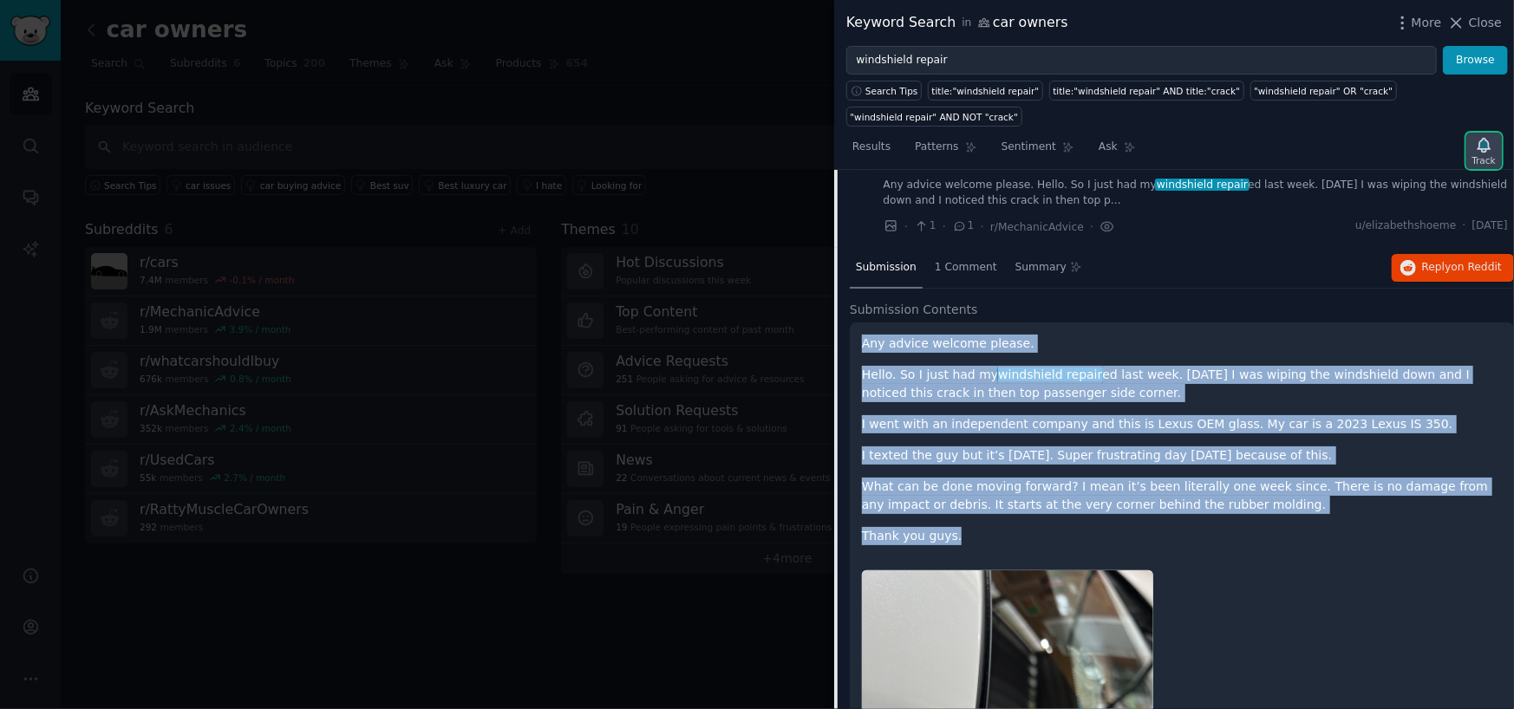
click at [1490, 136] on icon "button" at bounding box center [1484, 145] width 18 height 18
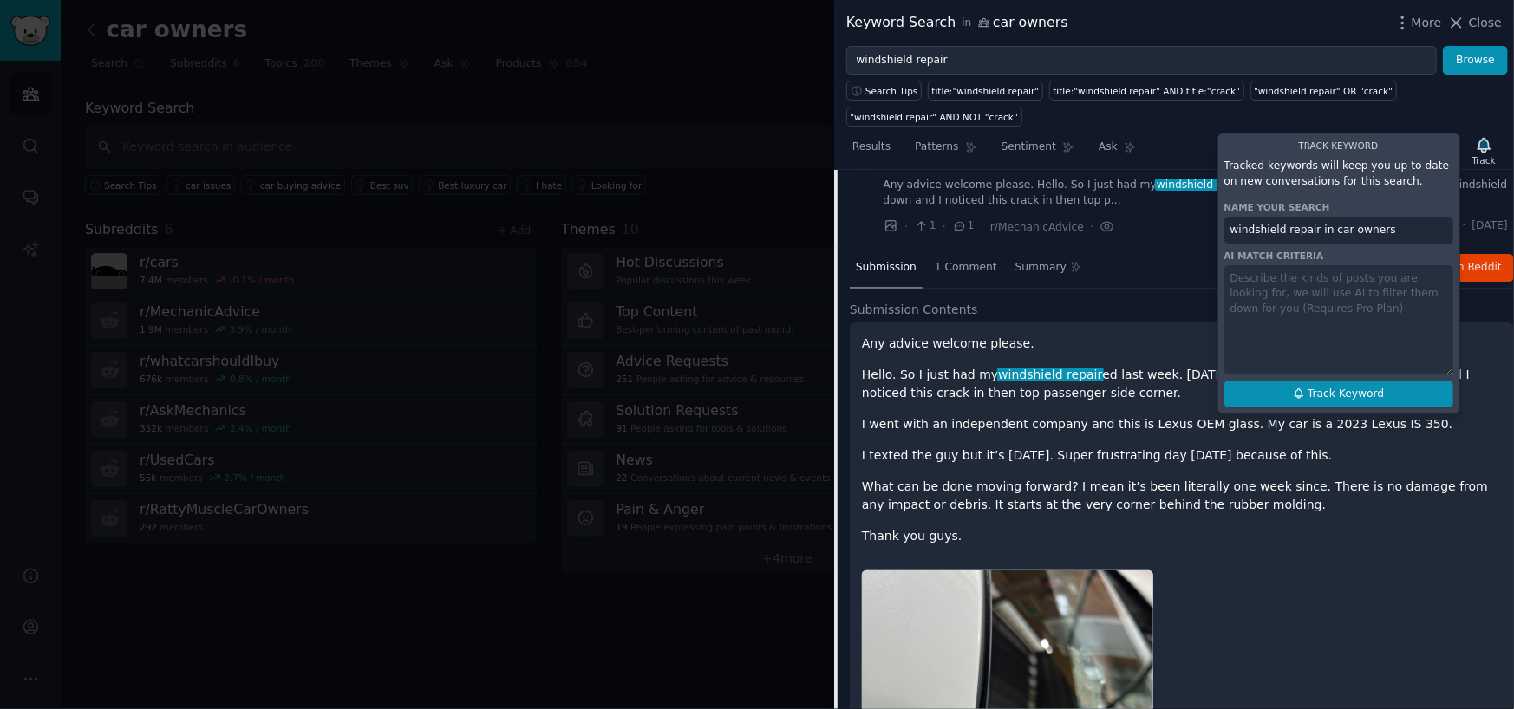
click at [1325, 387] on span "Track Keyword" at bounding box center [1345, 395] width 76 height 16
type input "windshield repair in car owners"
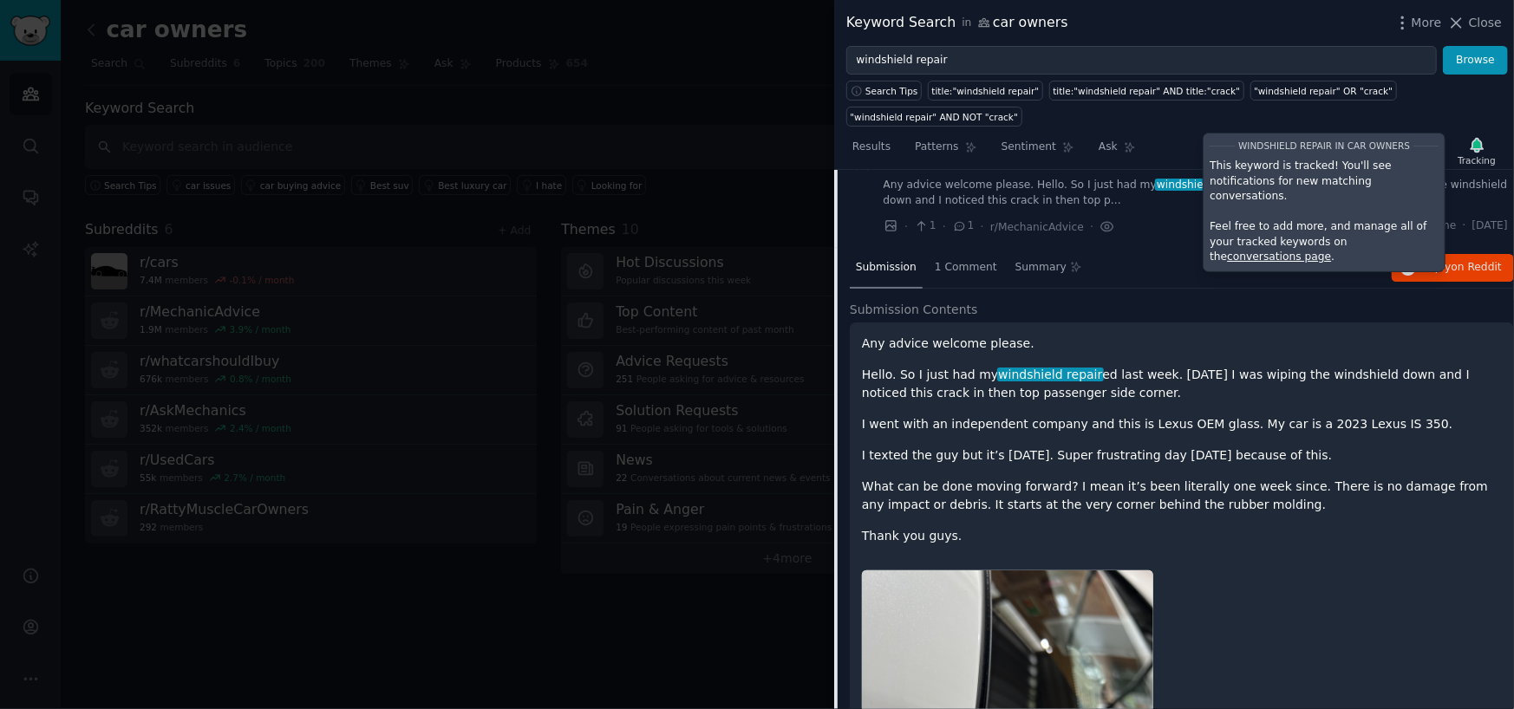
click at [766, 589] on div at bounding box center [757, 354] width 1514 height 709
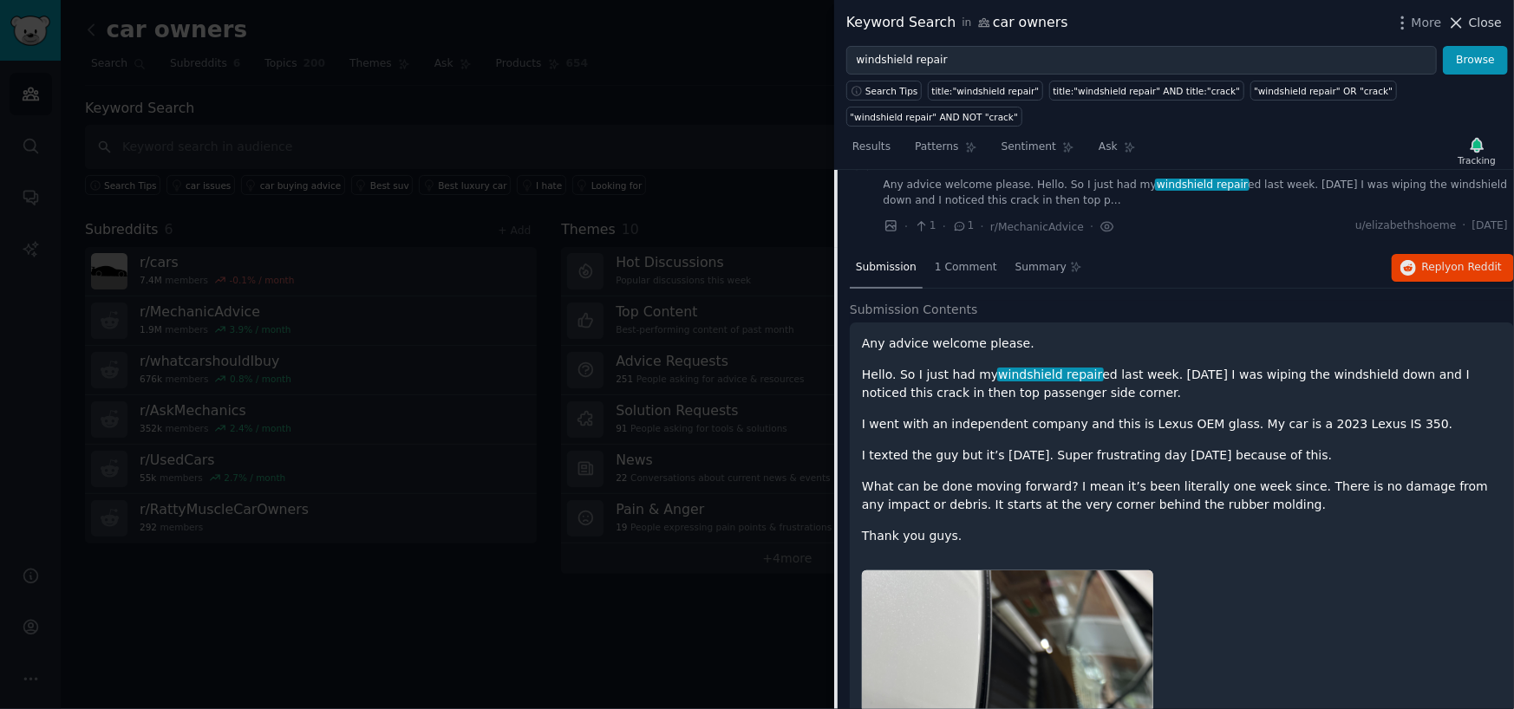
click at [1471, 24] on button "Close" at bounding box center [1474, 23] width 55 height 18
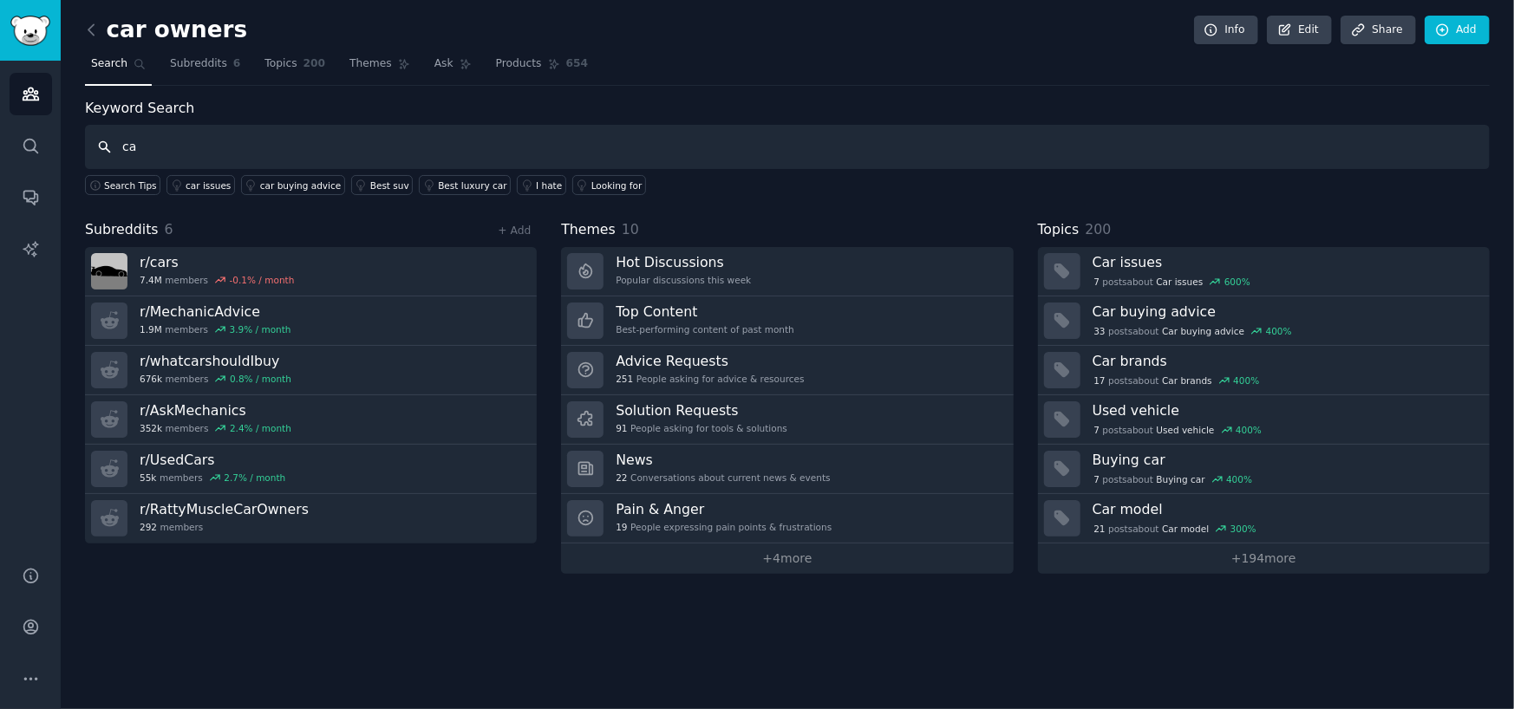
type input "c"
type input "brake"
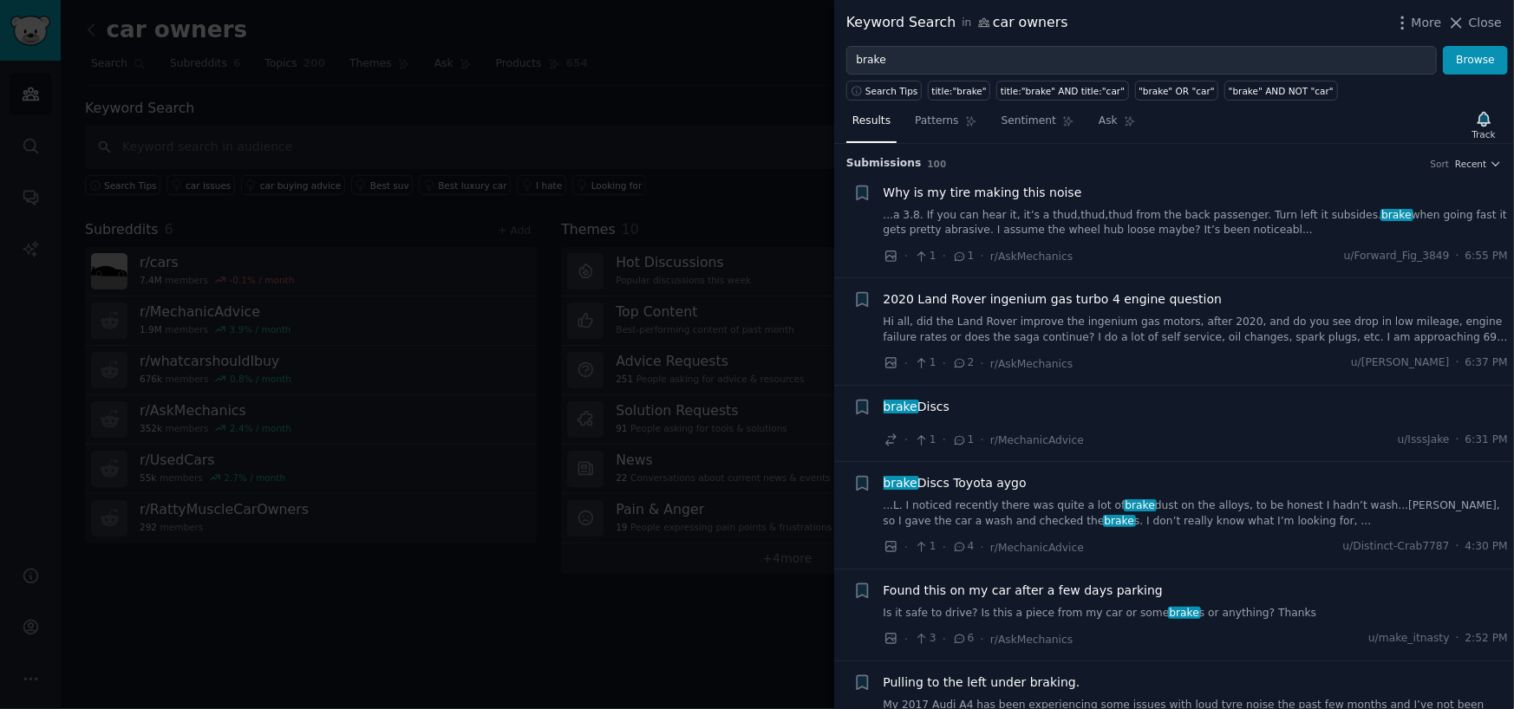
click at [1027, 504] on link "...L. I noticed recently there was quite a lot of brake dust on the alloys, to …" at bounding box center [1195, 514] width 625 height 30
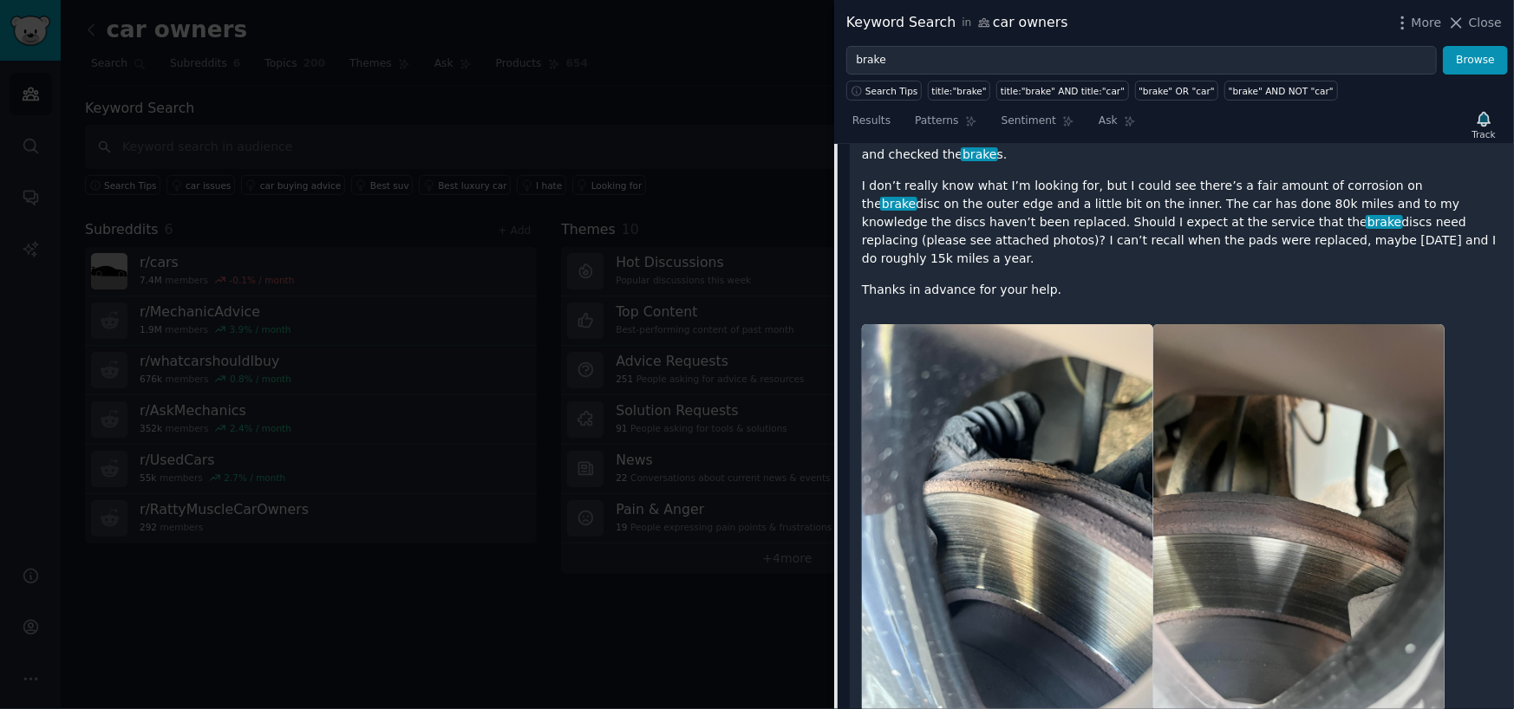
scroll to position [317, 0]
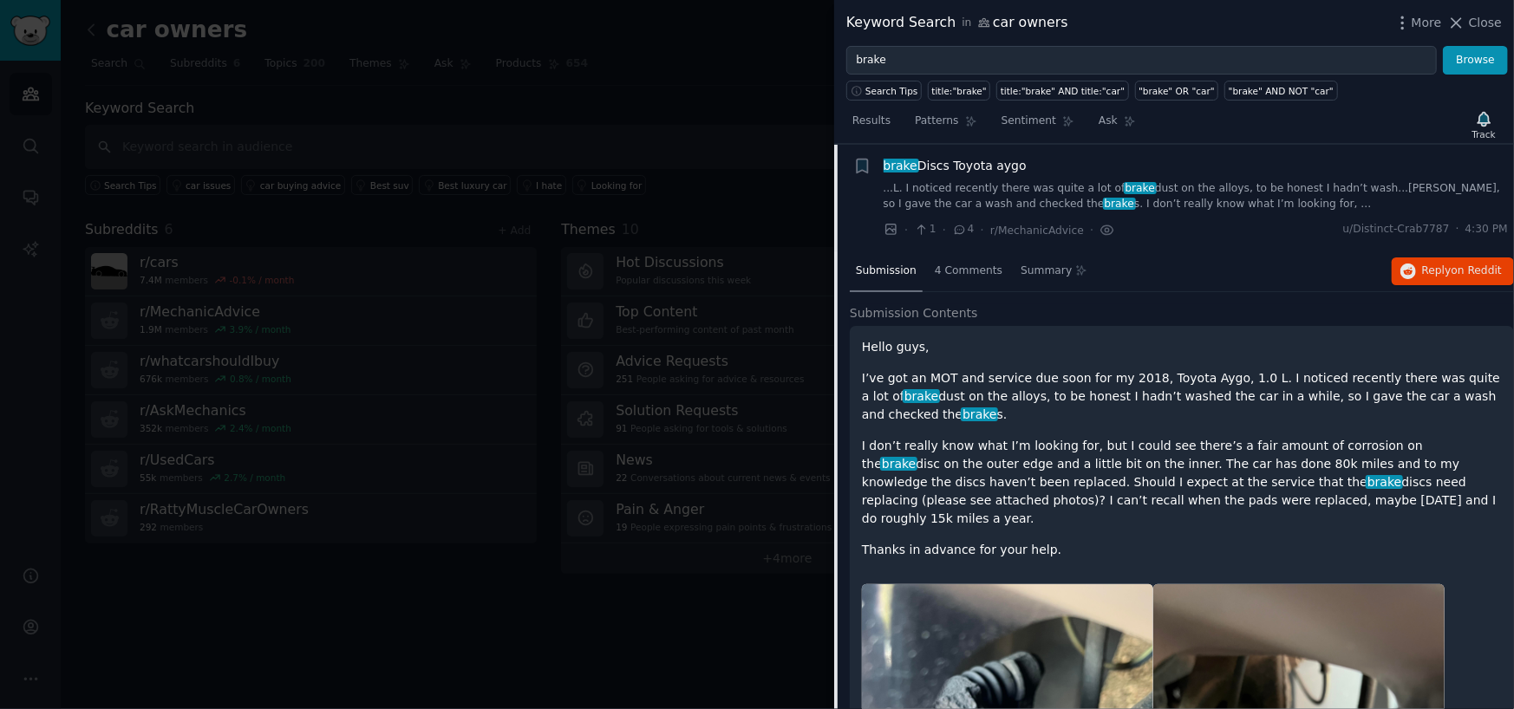
click at [1031, 441] on p "I don’t really know what I’m looking for, but I could see there’s a fair amount…" at bounding box center [1182, 482] width 640 height 91
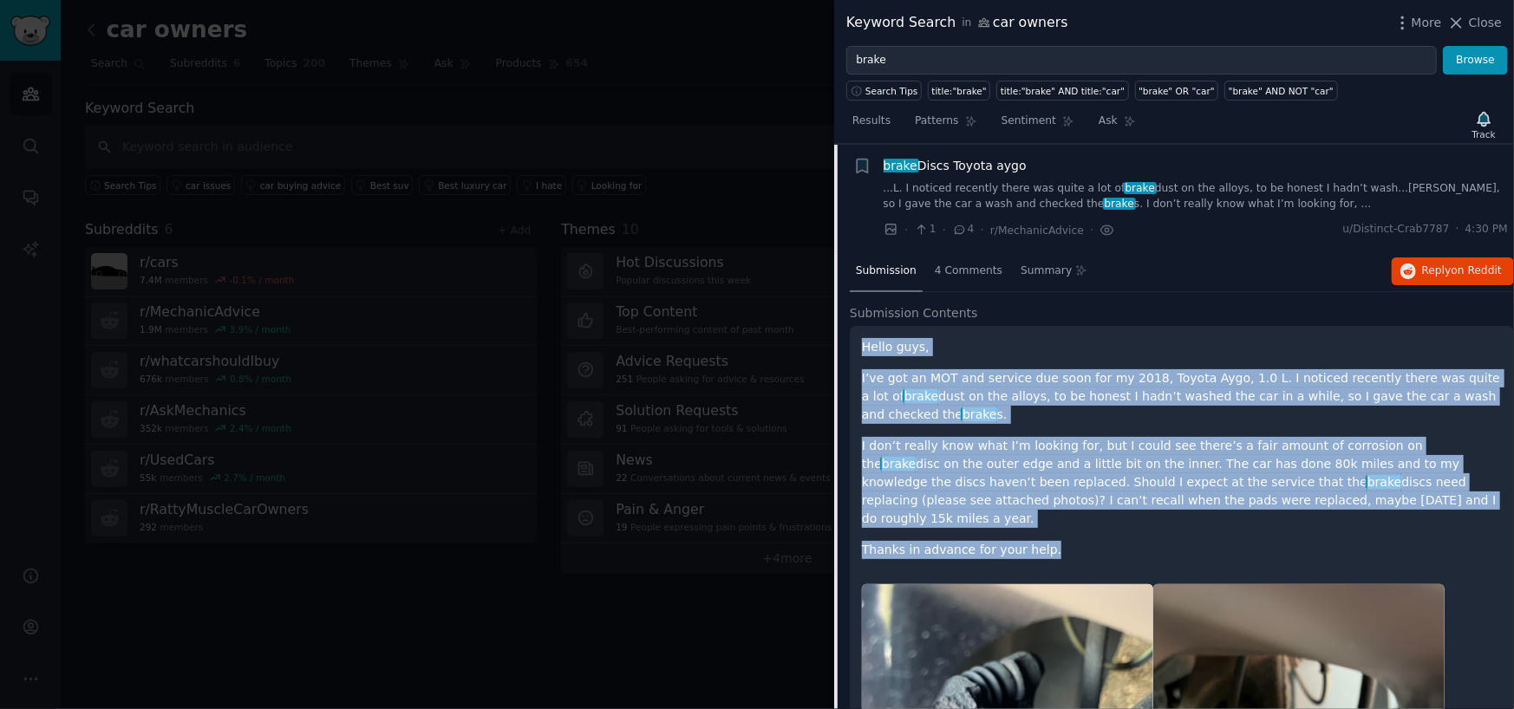
drag, startPoint x: 863, startPoint y: 340, endPoint x: 1054, endPoint y: 512, distance: 257.2
click at [1054, 512] on div "Hello guys, I’ve got an MOT and service due soon for my 2018, Toyota Aygo, 1.0 …" at bounding box center [1182, 448] width 640 height 221
copy div "Hello guys, I’ve got an MOT and service due soon for my 2018, Toyota Aygo, 1.0 …"
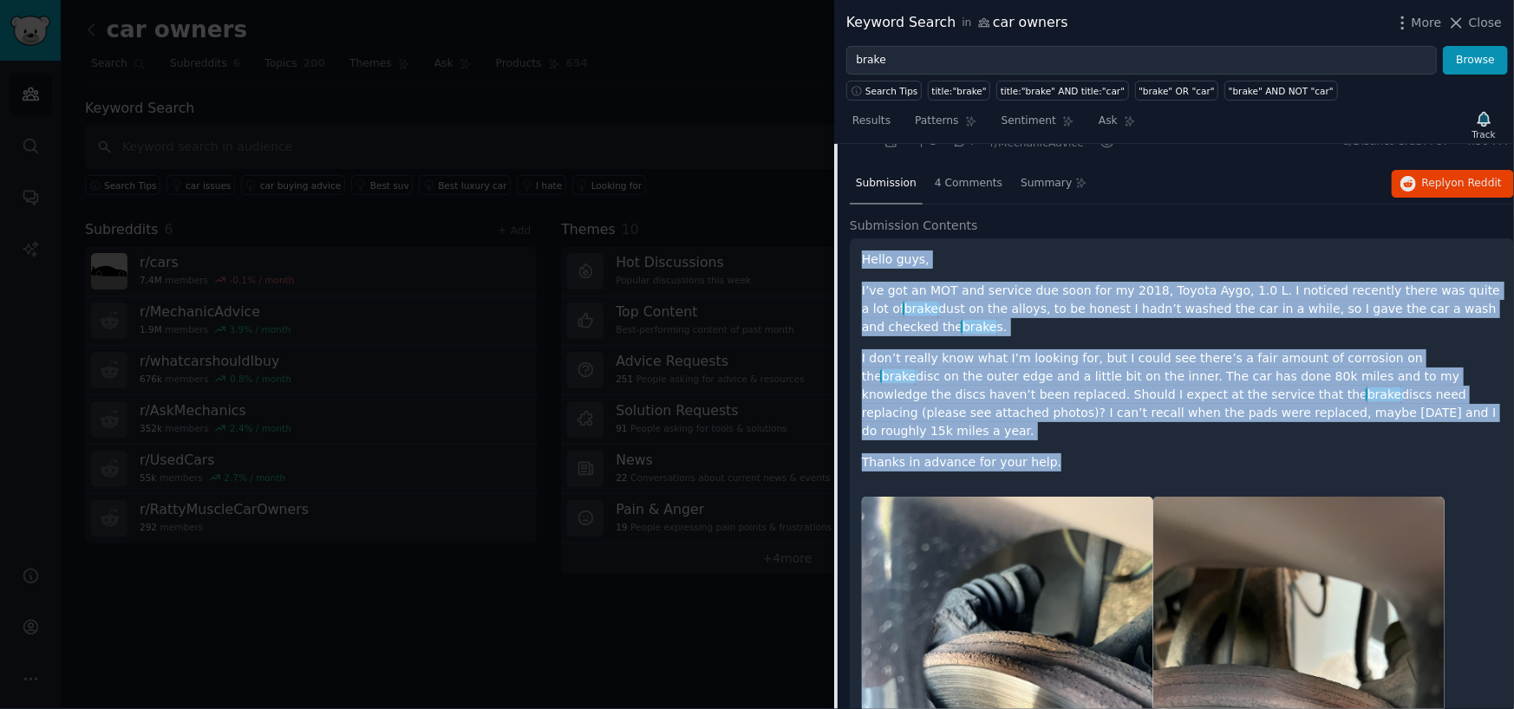
scroll to position [404, 0]
click at [1441, 182] on span "Reply on Reddit" at bounding box center [1462, 185] width 80 height 16
